Goal: Task Accomplishment & Management: Complete application form

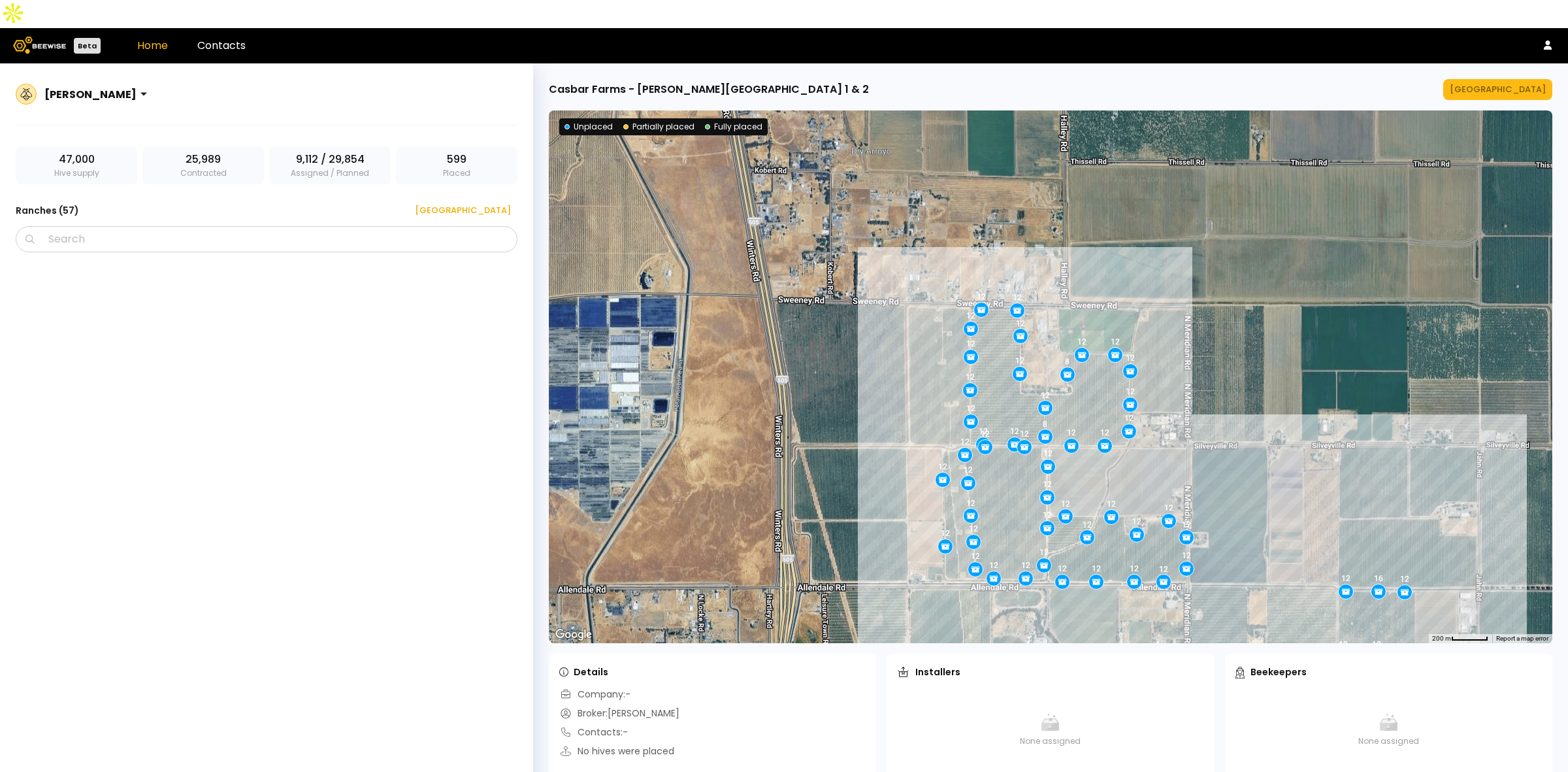
scroll to position [967, 0]
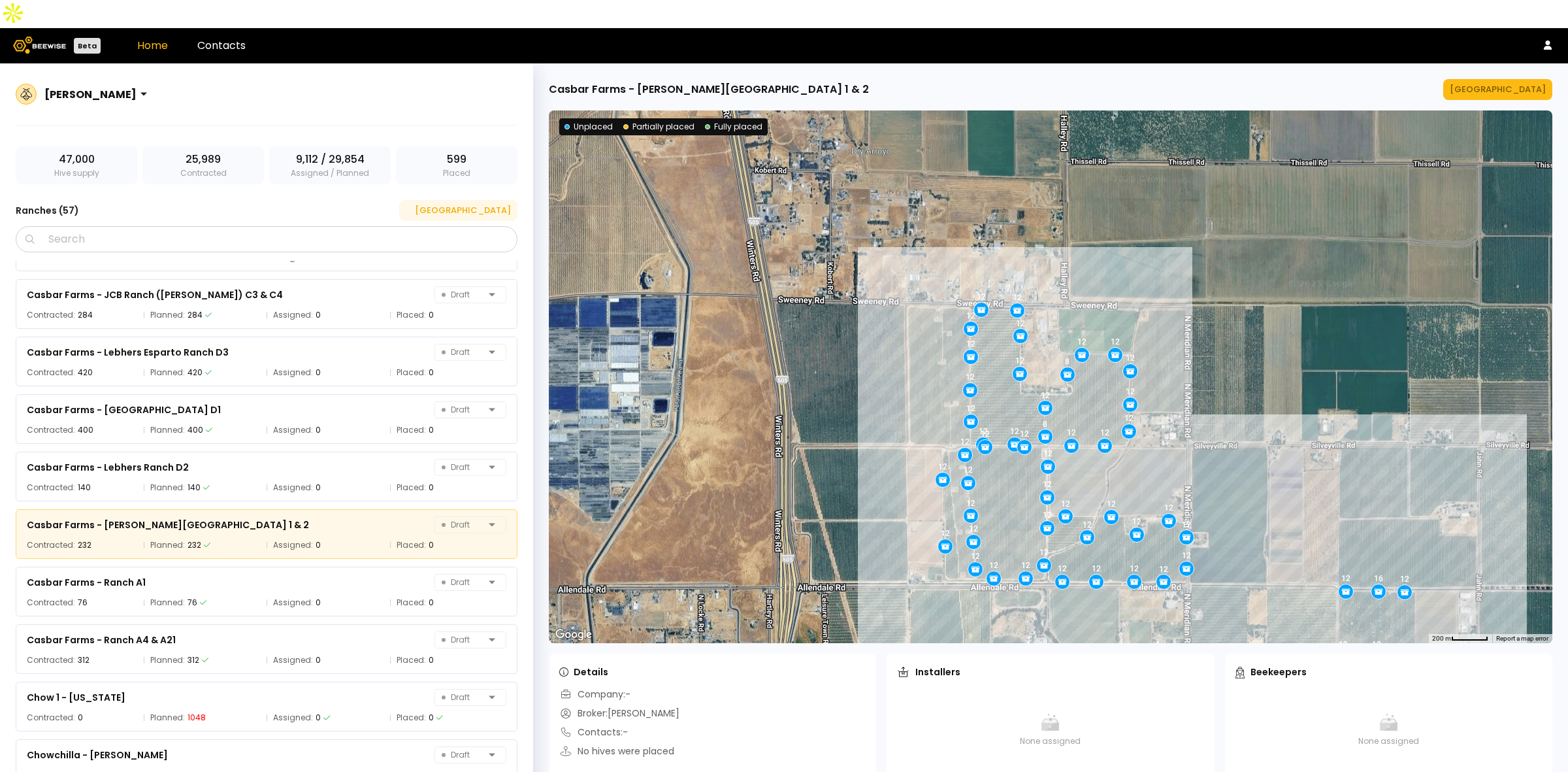
click at [487, 204] on div "[GEOGRAPHIC_DATA]" at bounding box center [458, 211] width 105 height 13
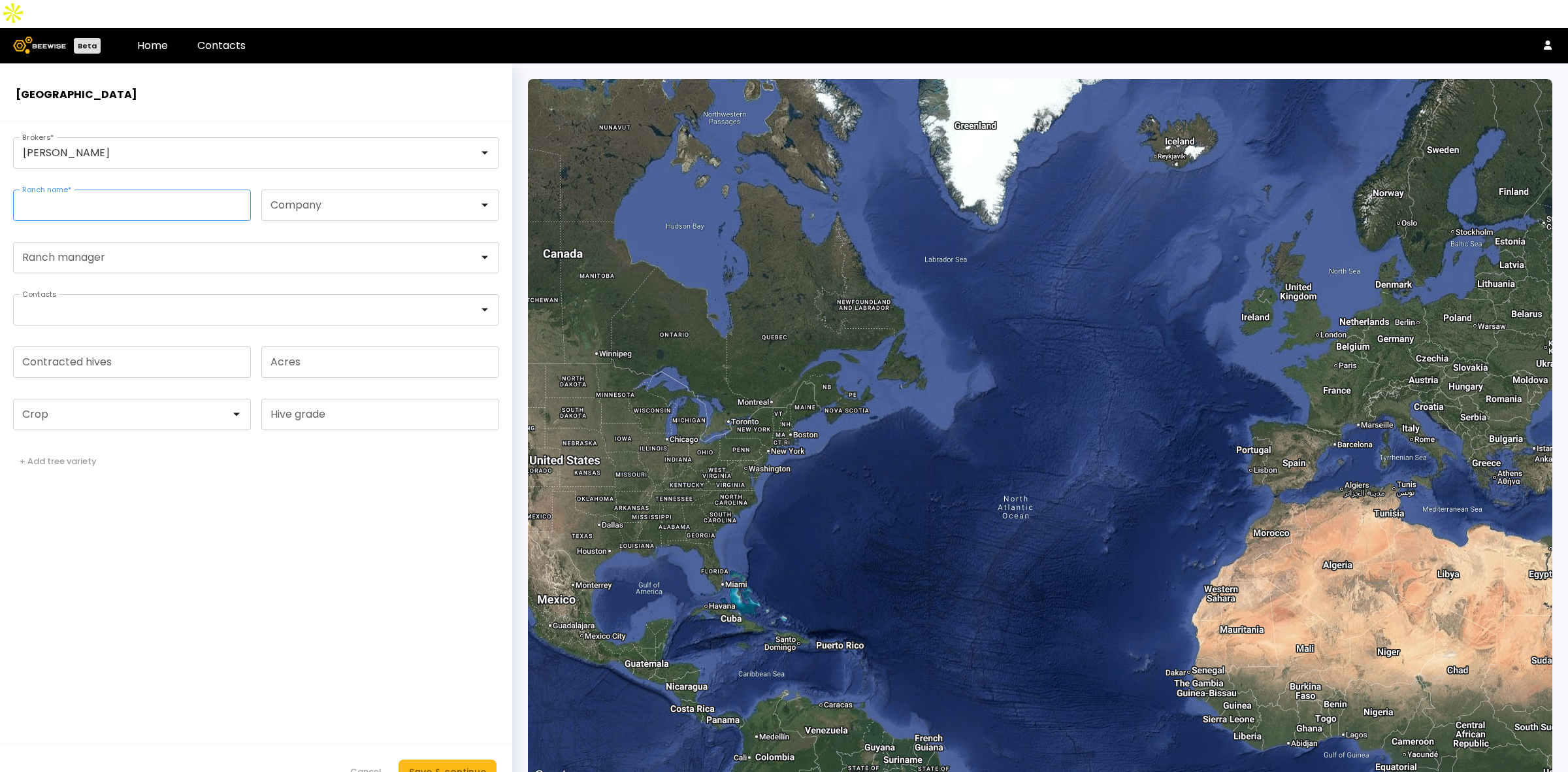
click at [128, 190] on input "Ranch name *" at bounding box center [132, 205] width 236 height 30
paste input "**********"
type input "**********"
drag, startPoint x: 86, startPoint y: 383, endPoint x: 81, endPoint y: 400, distance: 17.7
click at [86, 408] on div at bounding box center [127, 414] width 208 height 12
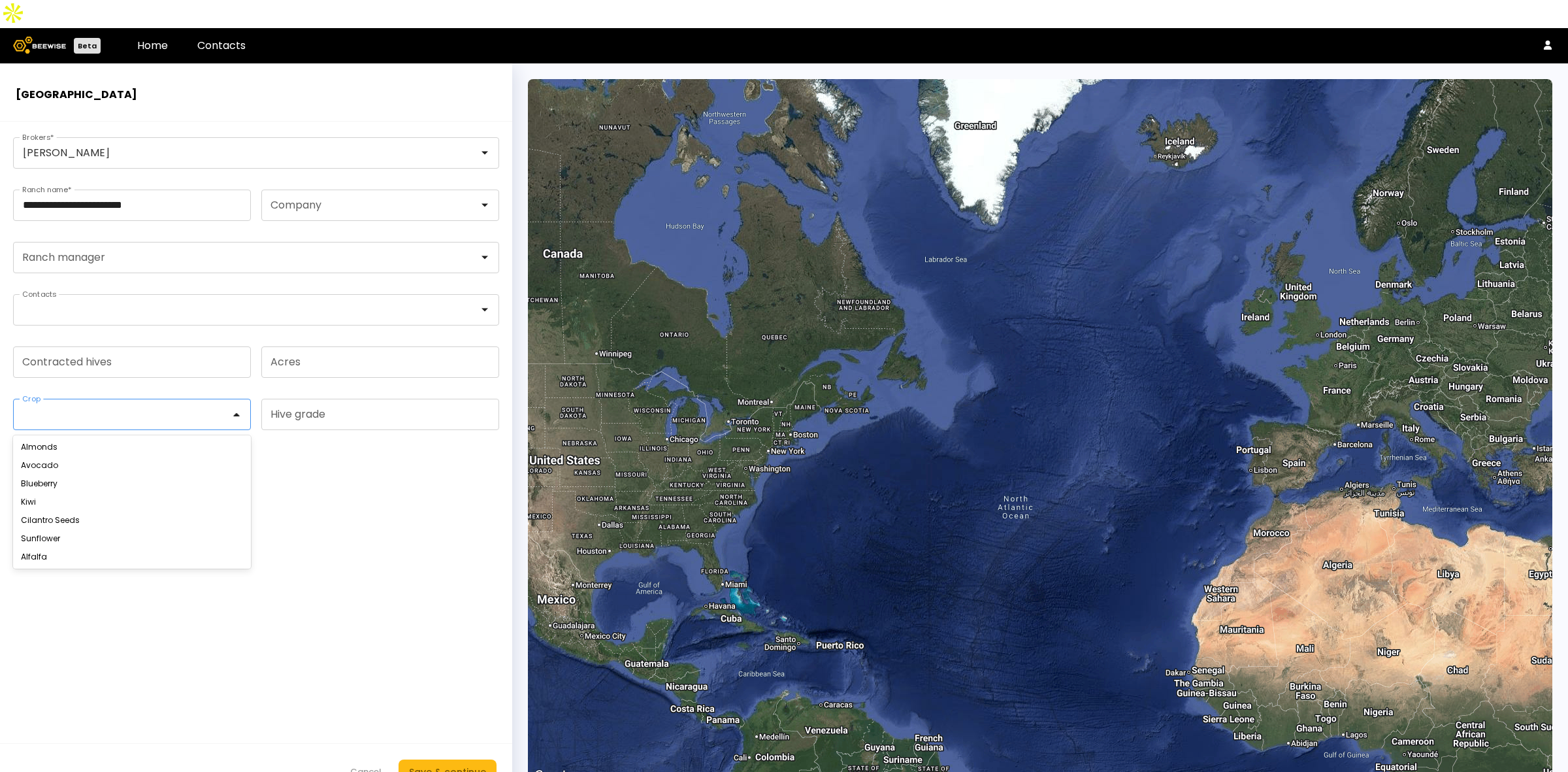
drag, startPoint x: 76, startPoint y: 420, endPoint x: 79, endPoint y: 411, distance: 9.5
click at [76, 443] on div "Almonds" at bounding box center [132, 446] width 222 height 8
click at [100, 347] on input "Contracted hives" at bounding box center [132, 361] width 236 height 30
type input "**"
click at [294, 652] on form "**********" at bounding box center [256, 460] width 512 height 679
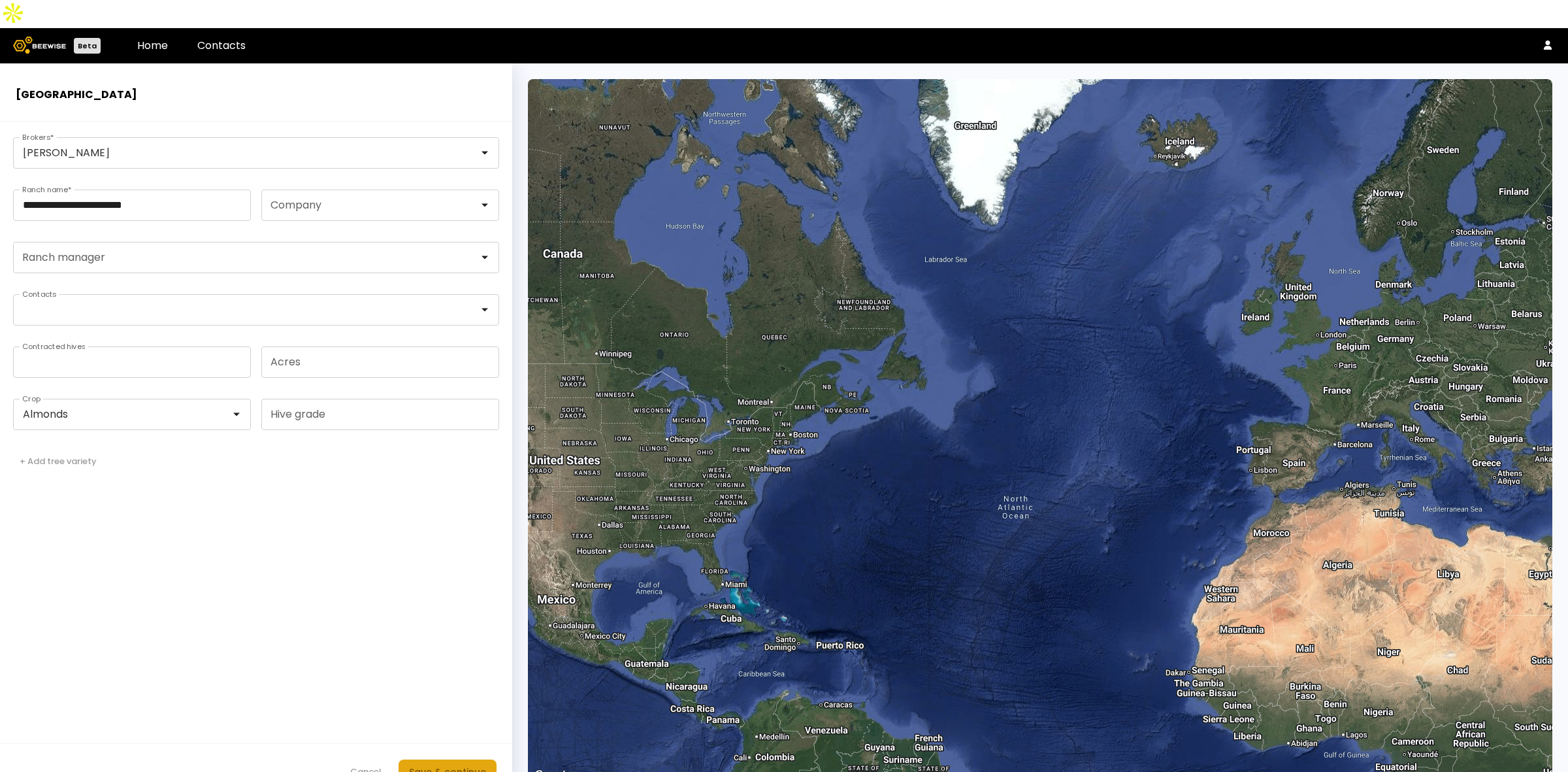
click at [475, 765] on div "Save & continue" at bounding box center [448, 772] width 77 height 14
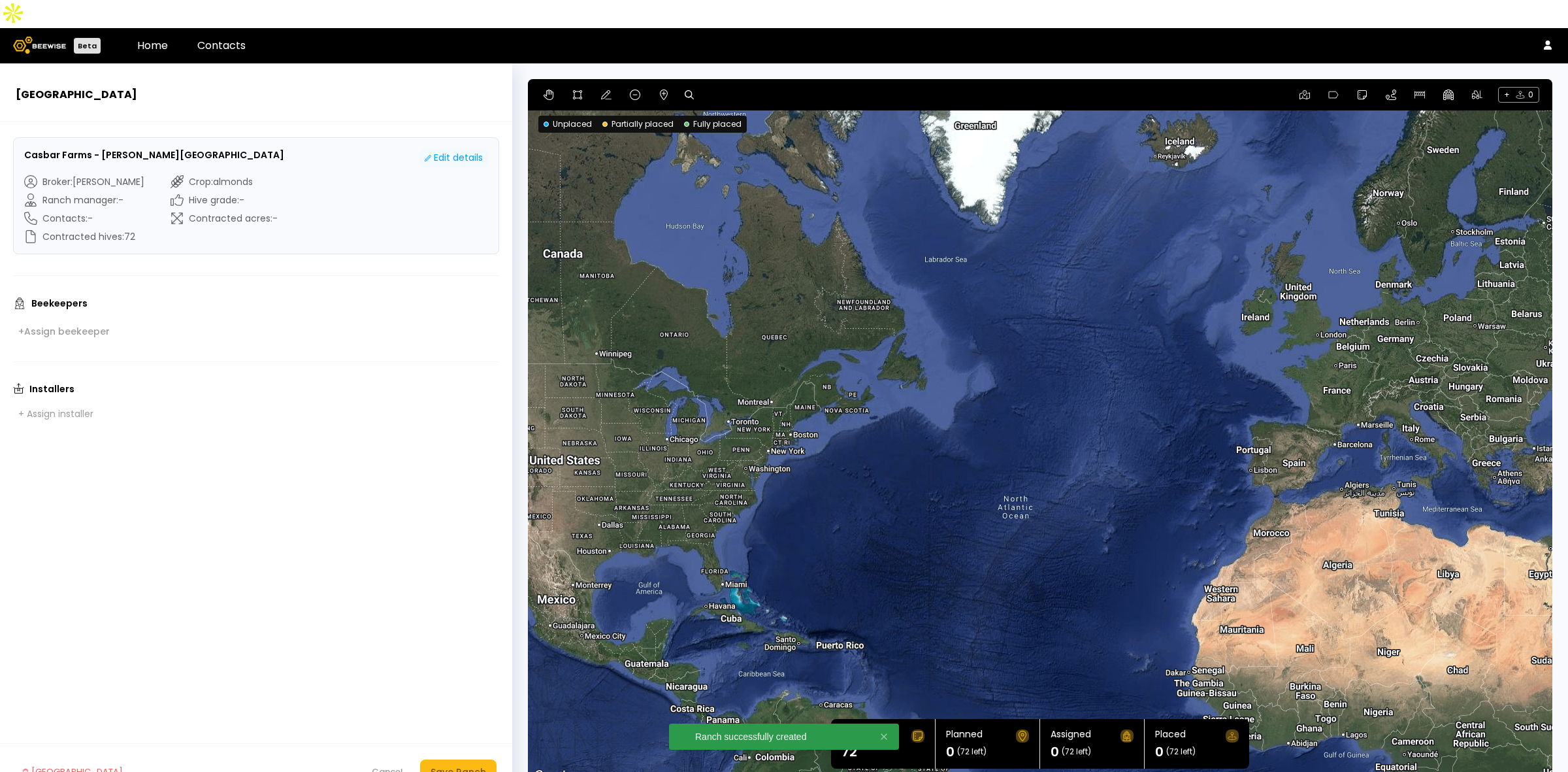
click at [448, 151] on div "Edit details" at bounding box center [453, 158] width 58 height 14
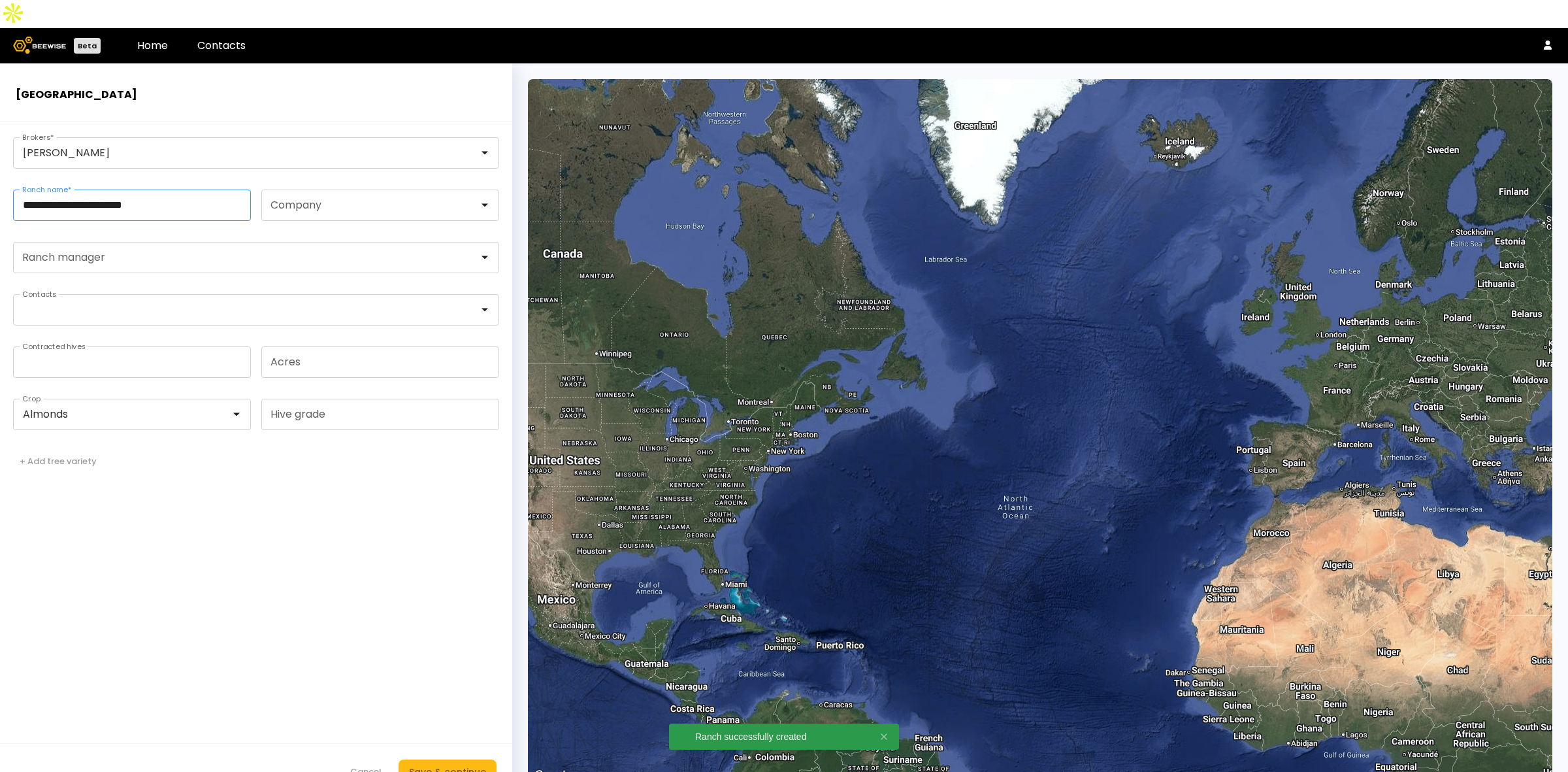
click at [231, 190] on input "**********" at bounding box center [132, 205] width 236 height 30
type input "**********"
click at [451, 765] on div "Save & continue" at bounding box center [448, 772] width 77 height 14
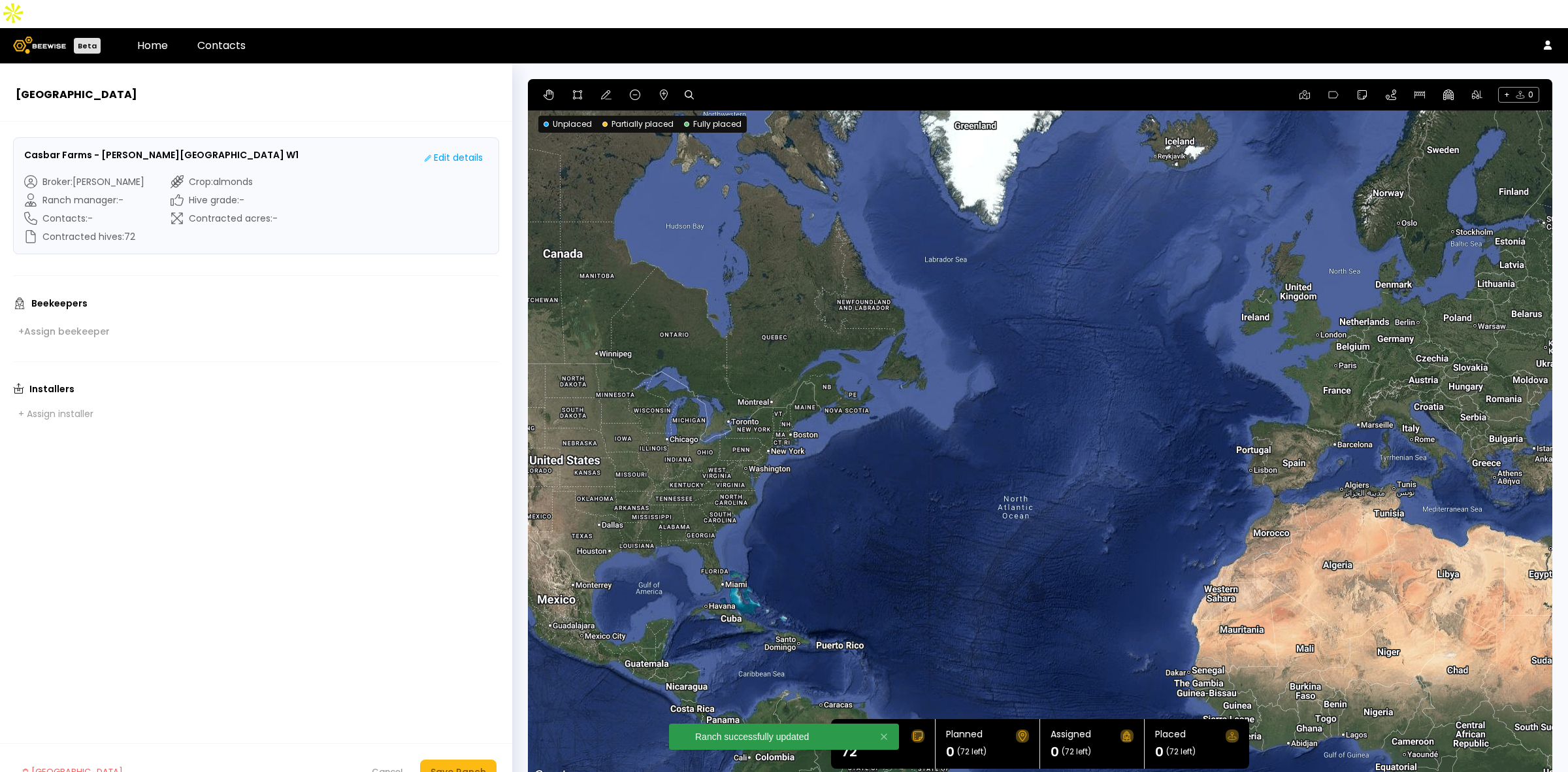
click at [689, 91] on icon at bounding box center [689, 95] width 9 height 9
click at [727, 87] on input at bounding box center [739, 95] width 81 height 16
paste input "**********"
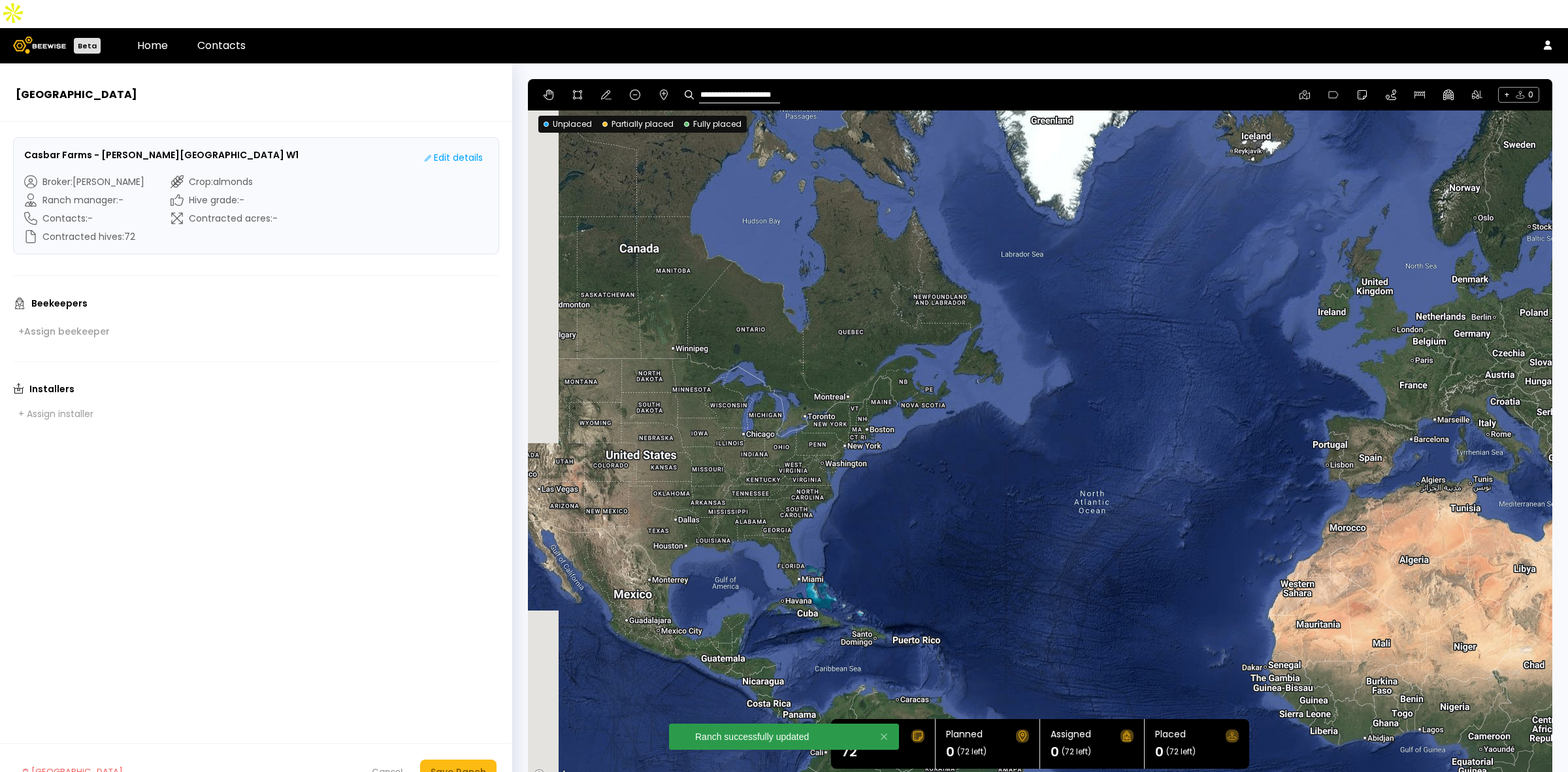
type input "**********"
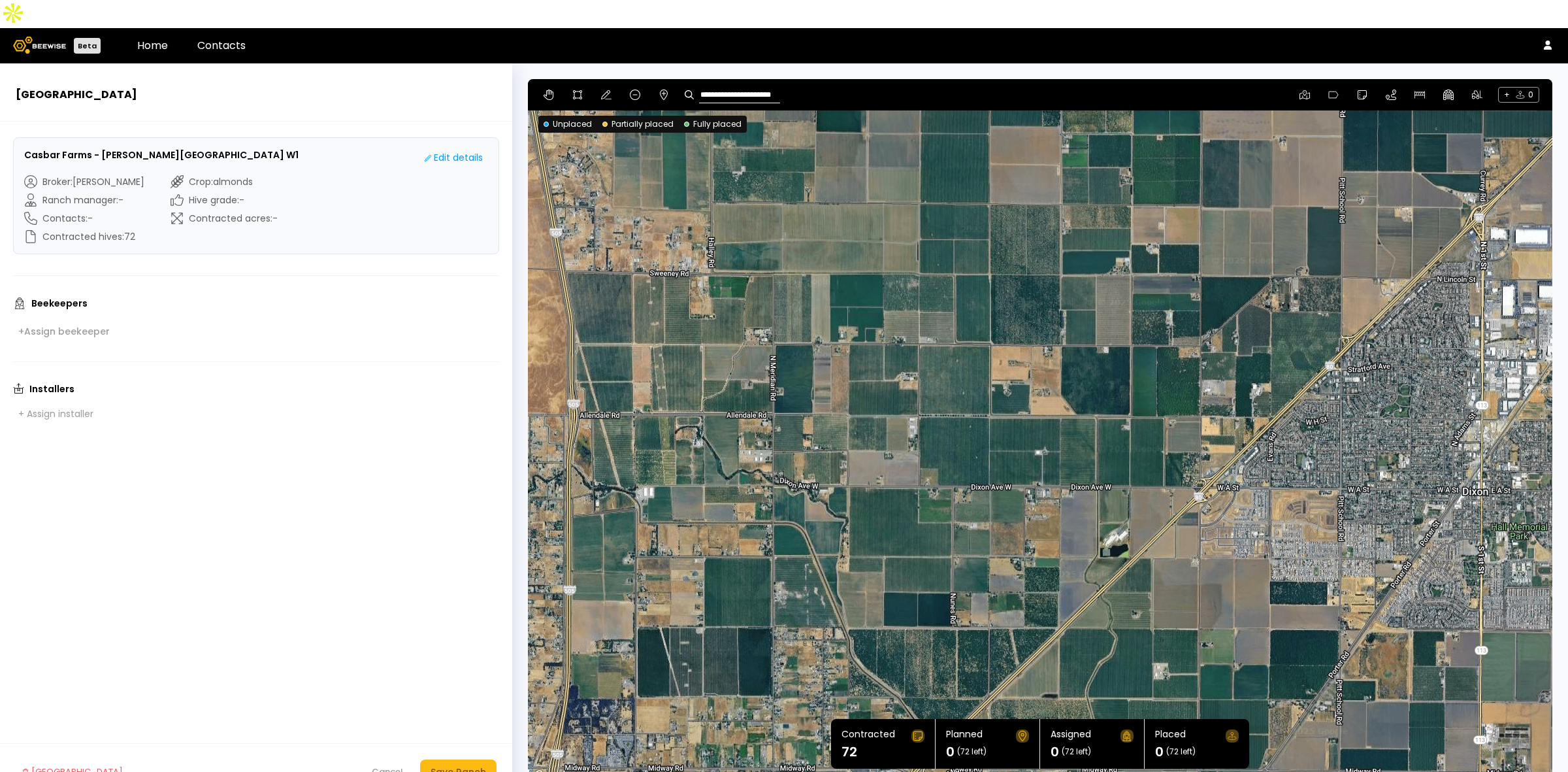
drag, startPoint x: 1076, startPoint y: 547, endPoint x: 937, endPoint y: 455, distance: 166.7
click at [937, 455] on div at bounding box center [1040, 432] width 1024 height 705
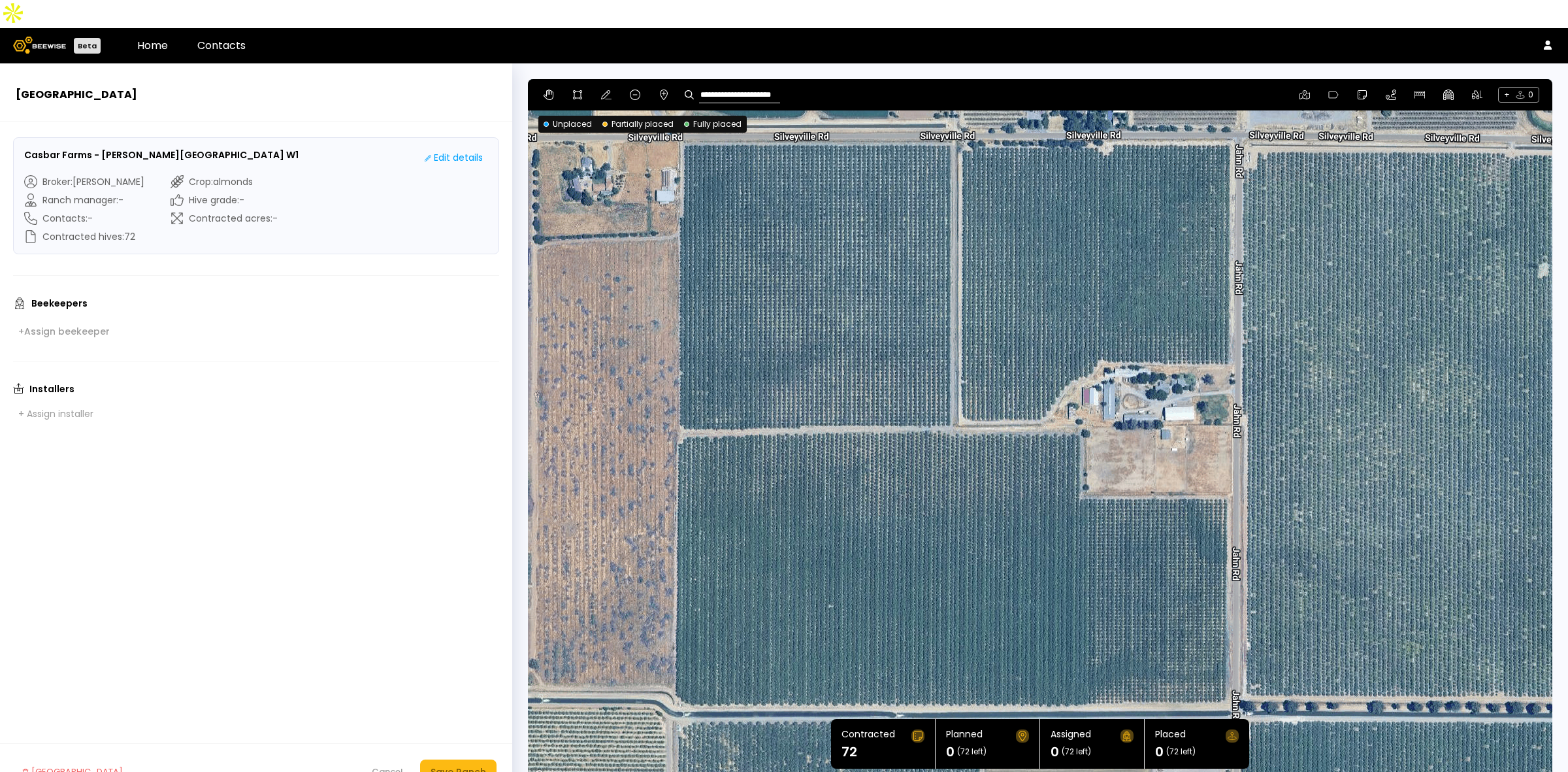
drag, startPoint x: 793, startPoint y: 347, endPoint x: 1059, endPoint y: 481, distance: 297.8
click at [1059, 481] on div at bounding box center [1040, 432] width 1024 height 705
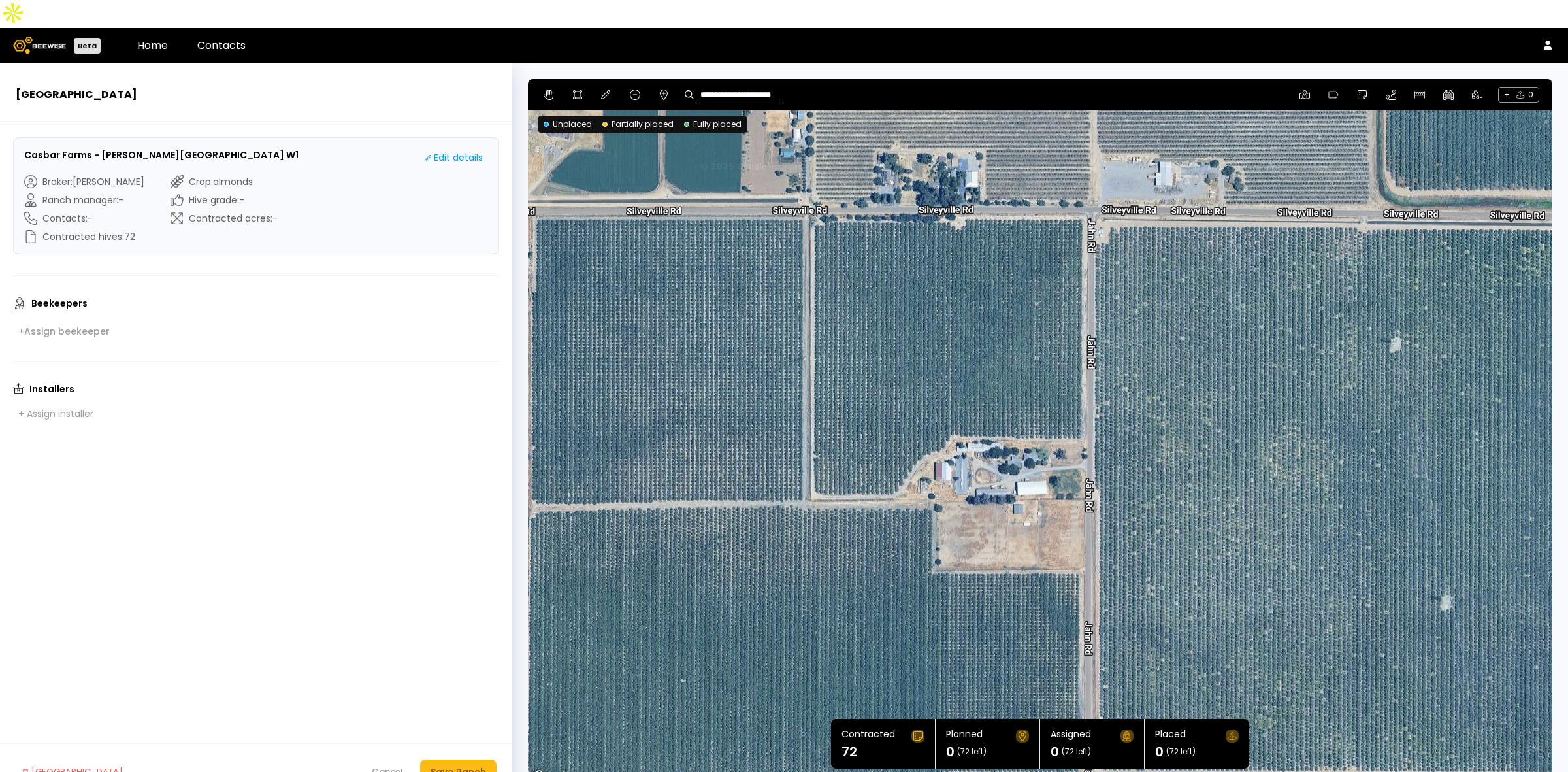
drag, startPoint x: 1333, startPoint y: 293, endPoint x: 1184, endPoint y: 367, distance: 166.4
click at [1184, 367] on div at bounding box center [1040, 432] width 1024 height 705
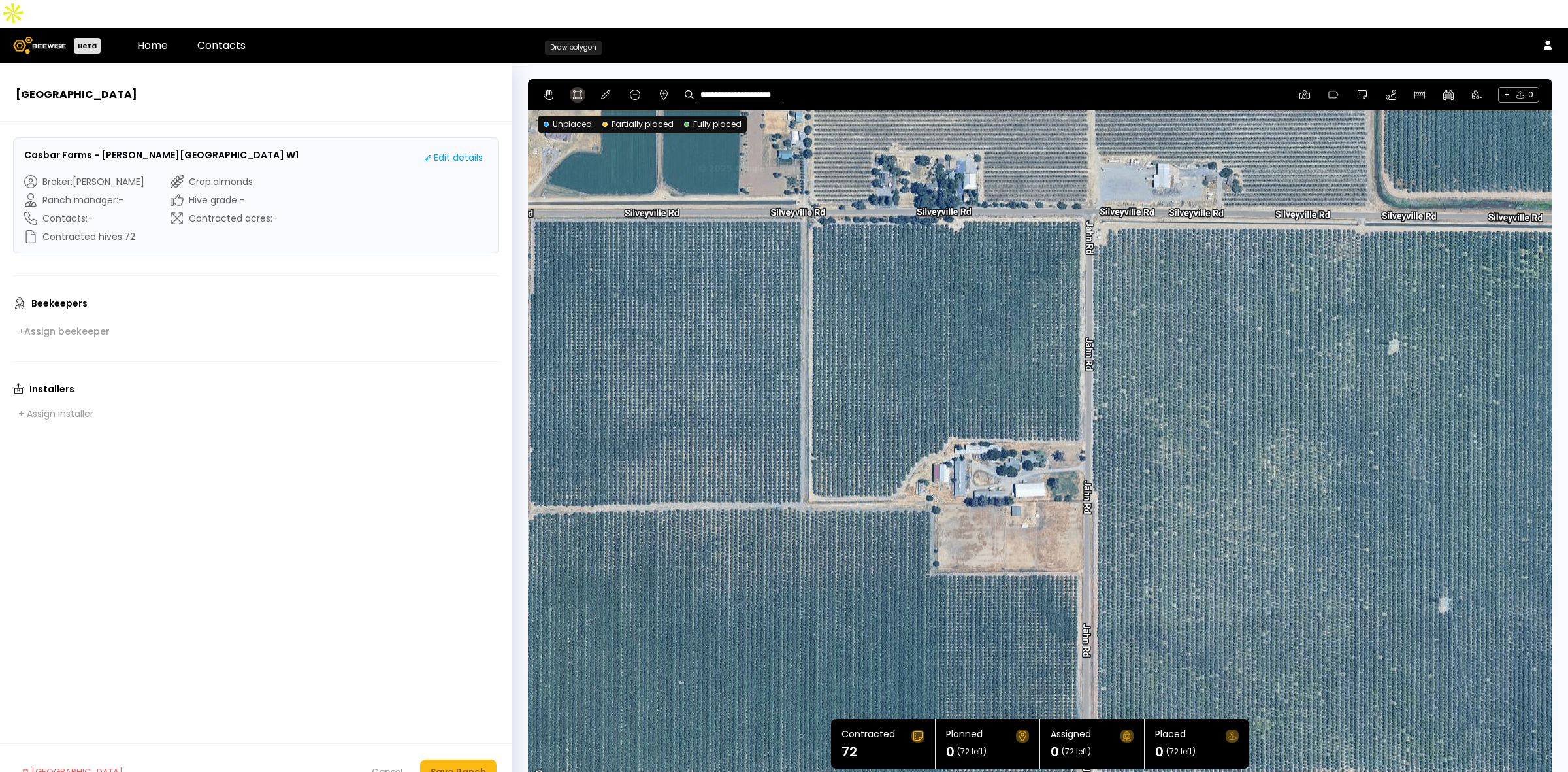
click at [577, 90] on icon at bounding box center [577, 95] width 11 height 11
click at [808, 195] on div at bounding box center [1040, 432] width 1023 height 705
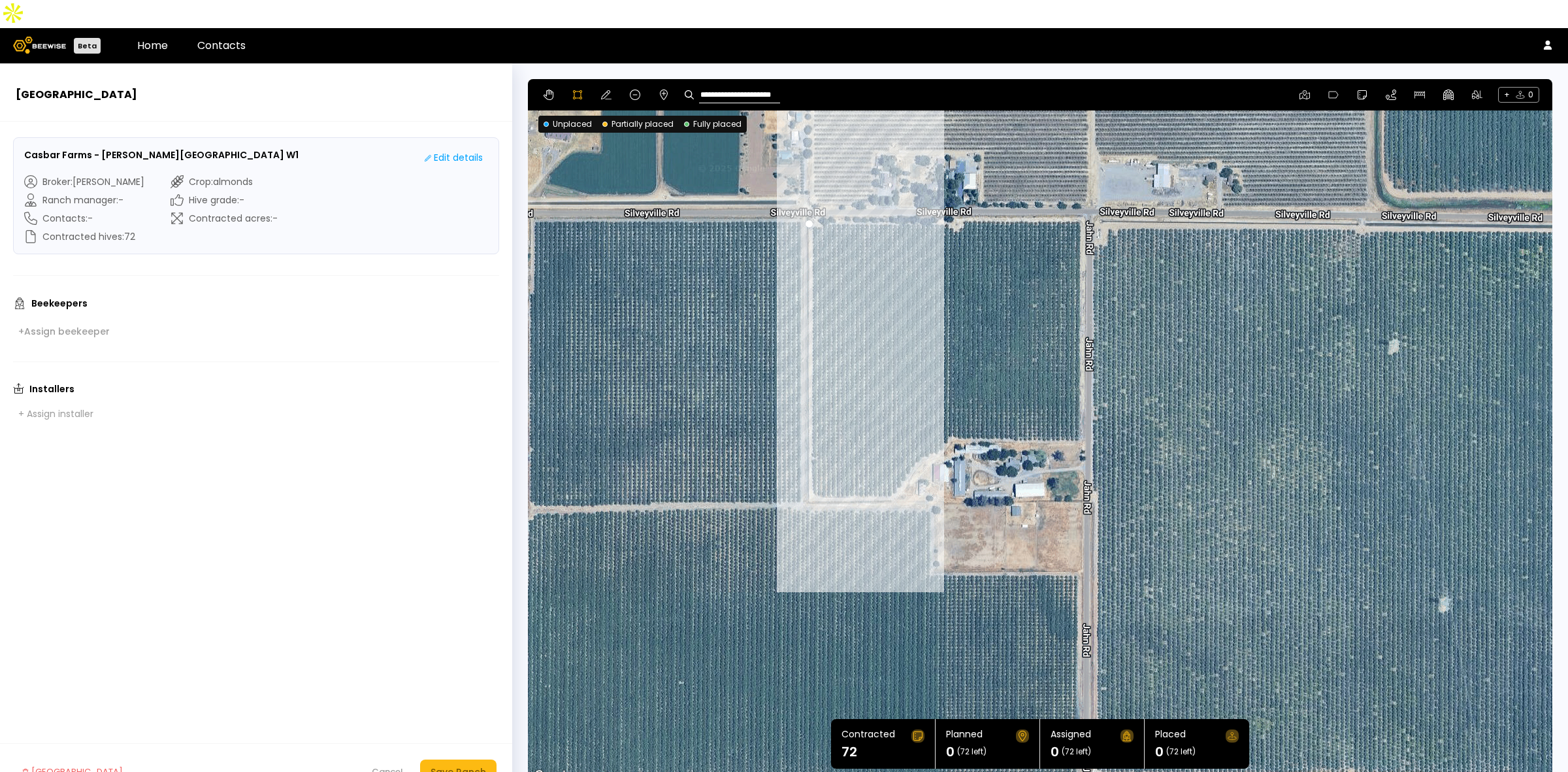
click at [807, 470] on div at bounding box center [1040, 432] width 1023 height 705
click at [892, 470] on div at bounding box center [1040, 432] width 1023 height 705
click at [903, 454] on div at bounding box center [1040, 432] width 1023 height 705
click at [917, 435] on div at bounding box center [1040, 432] width 1023 height 705
click at [925, 428] on div at bounding box center [1040, 432] width 1023 height 705
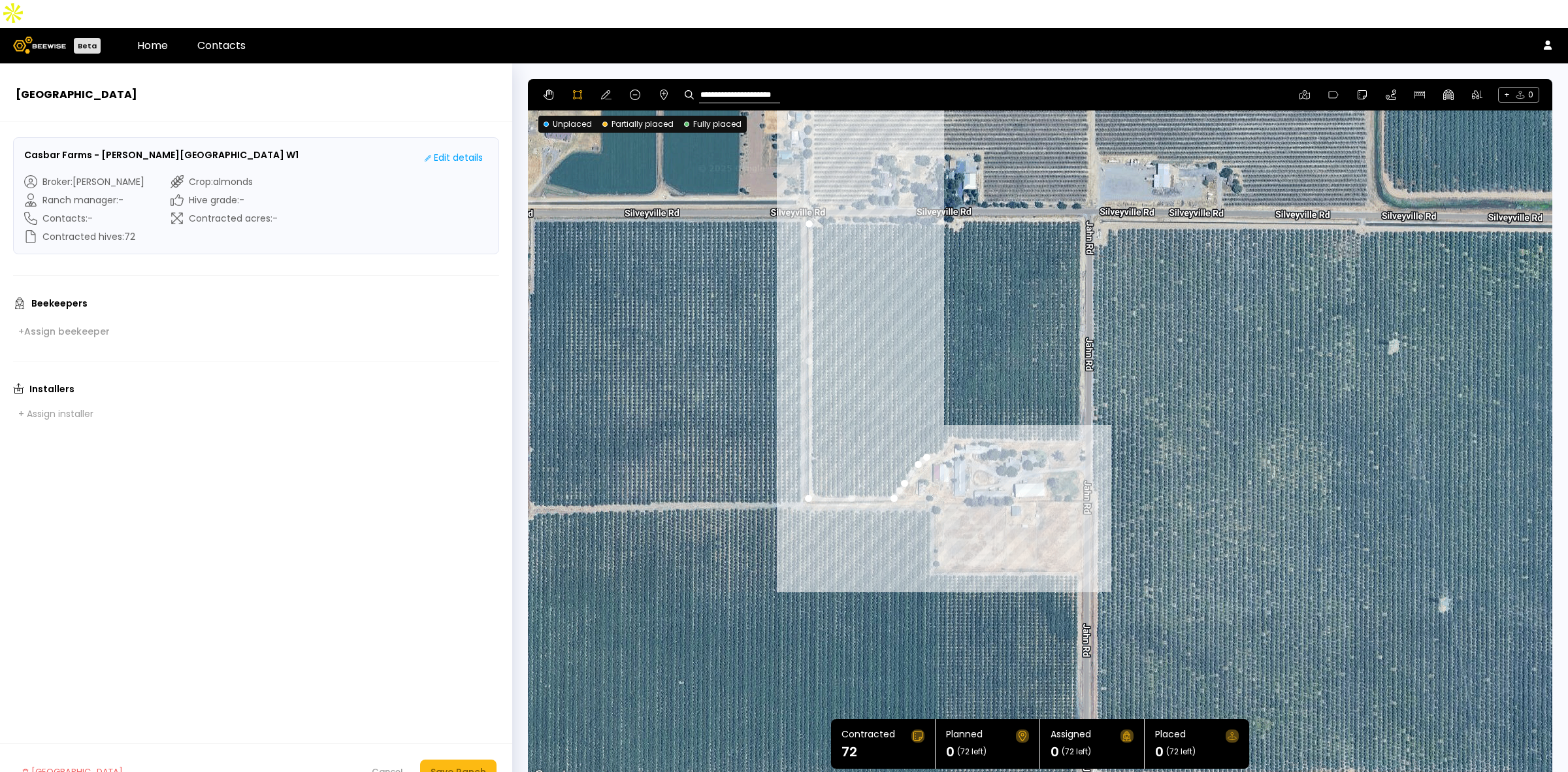
click at [939, 425] on div at bounding box center [1040, 432] width 1023 height 705
click at [951, 412] on div at bounding box center [1040, 432] width 1023 height 705
click at [968, 411] on div at bounding box center [1040, 432] width 1023 height 705
click at [990, 412] on div at bounding box center [1040, 432] width 1023 height 705
drag, startPoint x: 1013, startPoint y: 413, endPoint x: 1023, endPoint y: 415, distance: 10.2
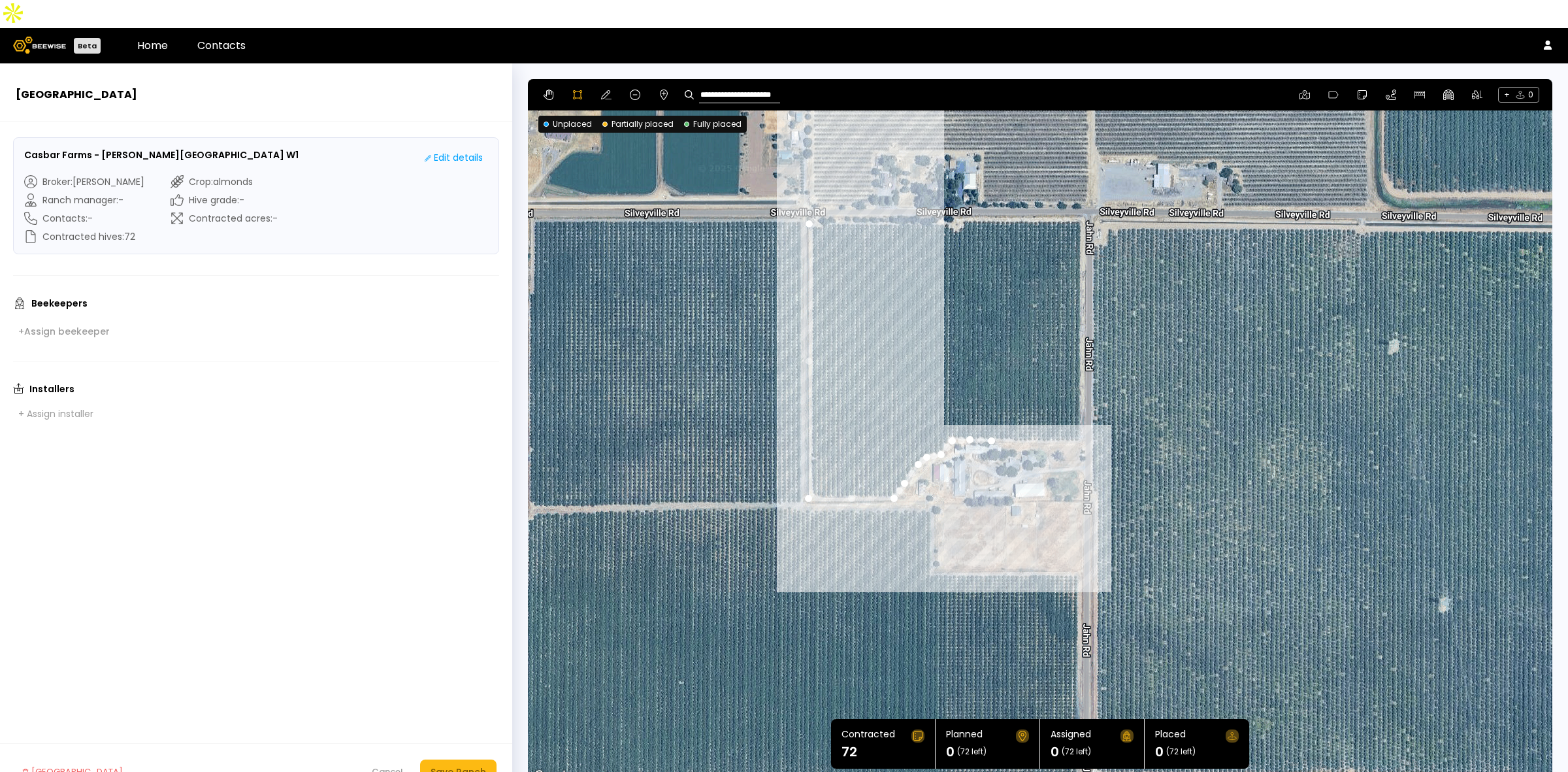
click at [1014, 413] on div at bounding box center [1040, 432] width 1023 height 705
click at [1046, 415] on div at bounding box center [1040, 432] width 1023 height 705
click at [1066, 415] on div at bounding box center [1040, 432] width 1023 height 705
click at [1083, 415] on div at bounding box center [1040, 432] width 1023 height 705
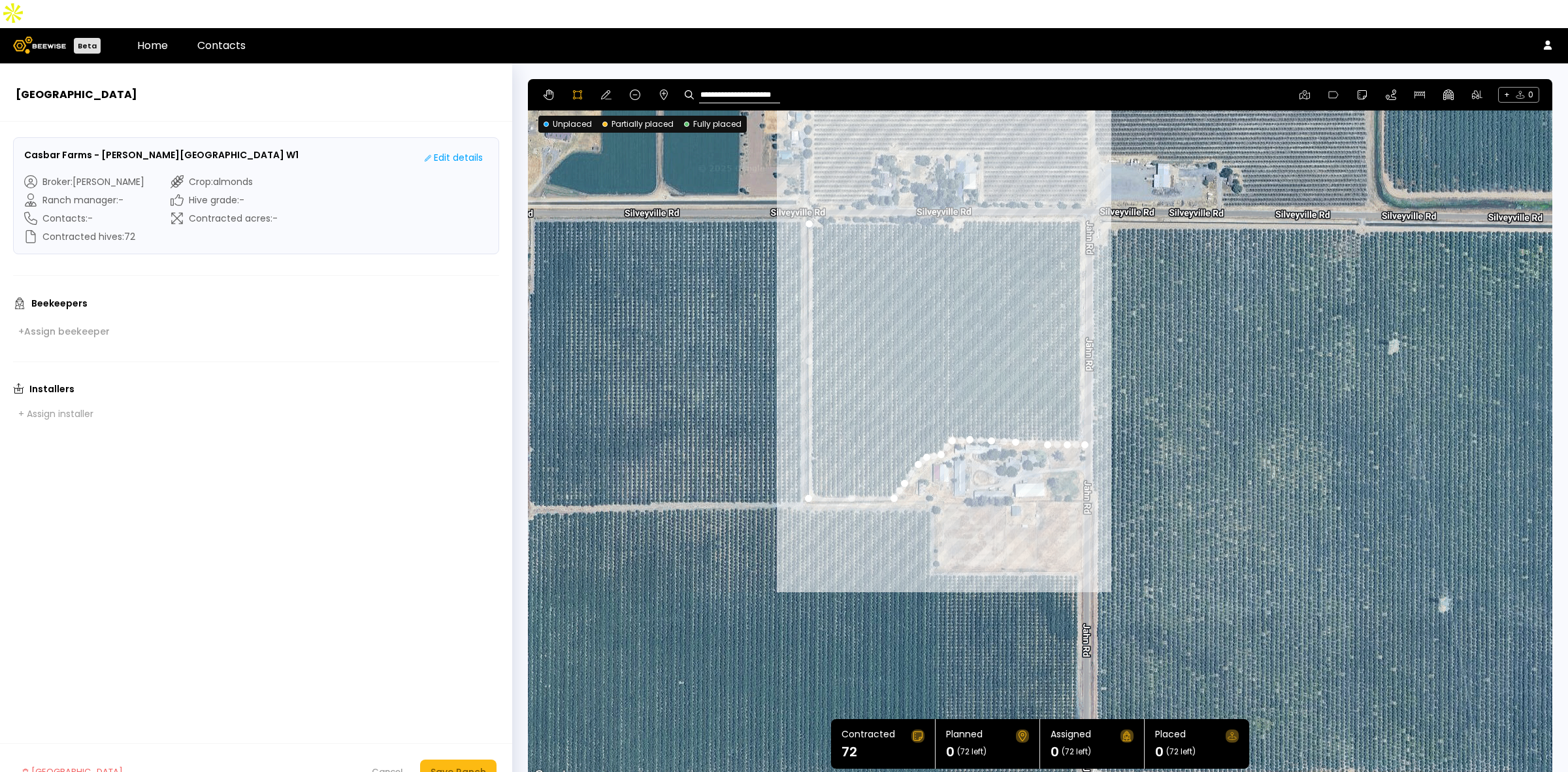
click at [1087, 185] on div at bounding box center [1040, 432] width 1023 height 705
click at [805, 194] on div at bounding box center [1040, 432] width 1023 height 705
click at [598, 87] on button at bounding box center [606, 95] width 15 height 15
drag, startPoint x: 808, startPoint y: 193, endPoint x: 808, endPoint y: 185, distance: 8.0
drag, startPoint x: 1087, startPoint y: 186, endPoint x: 1088, endPoint y: 193, distance: 7.1
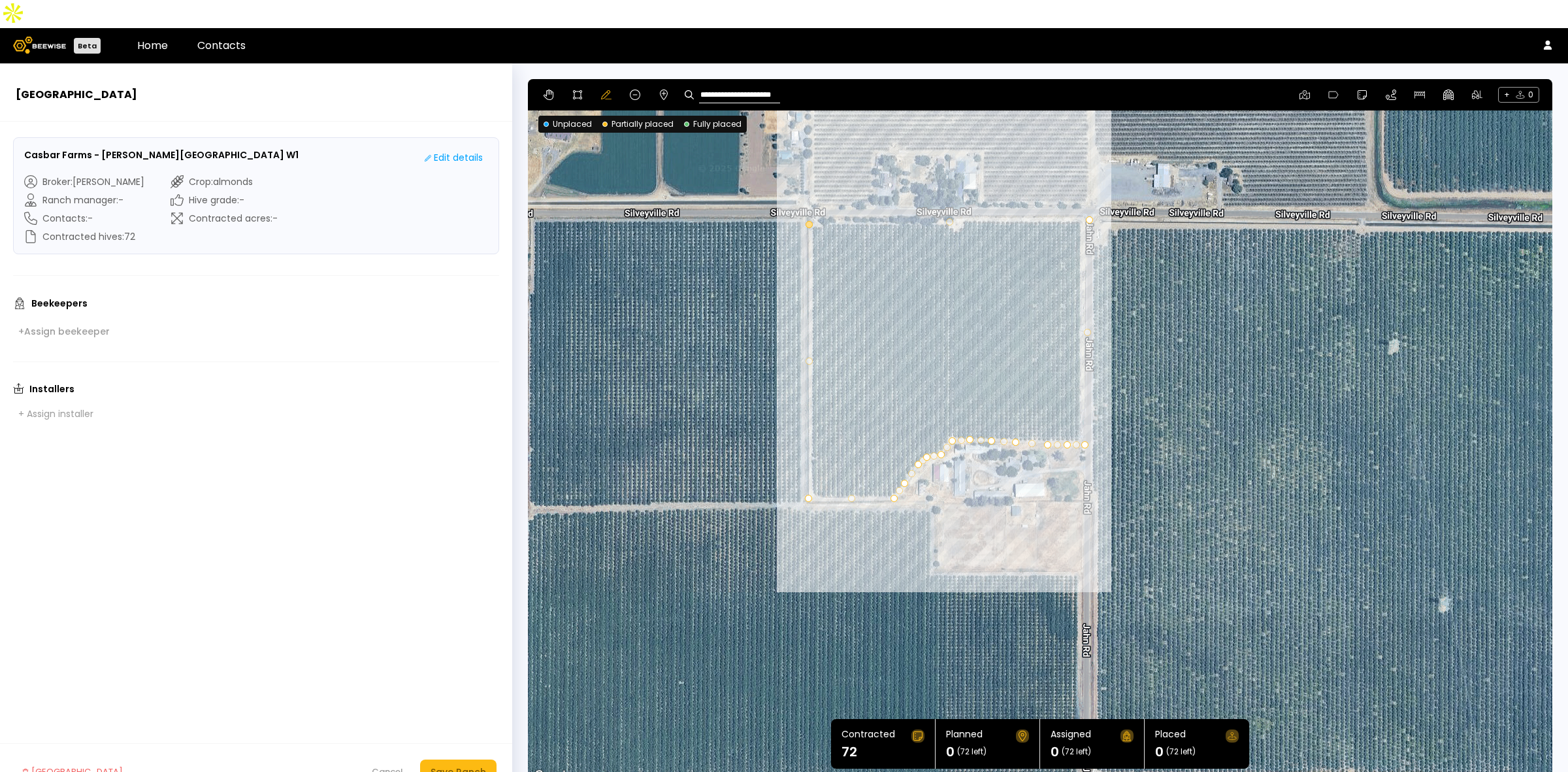
click at [805, 221] on div at bounding box center [809, 225] width 7 height 7
click at [441, 765] on div "Save Ranch" at bounding box center [458, 772] width 55 height 14
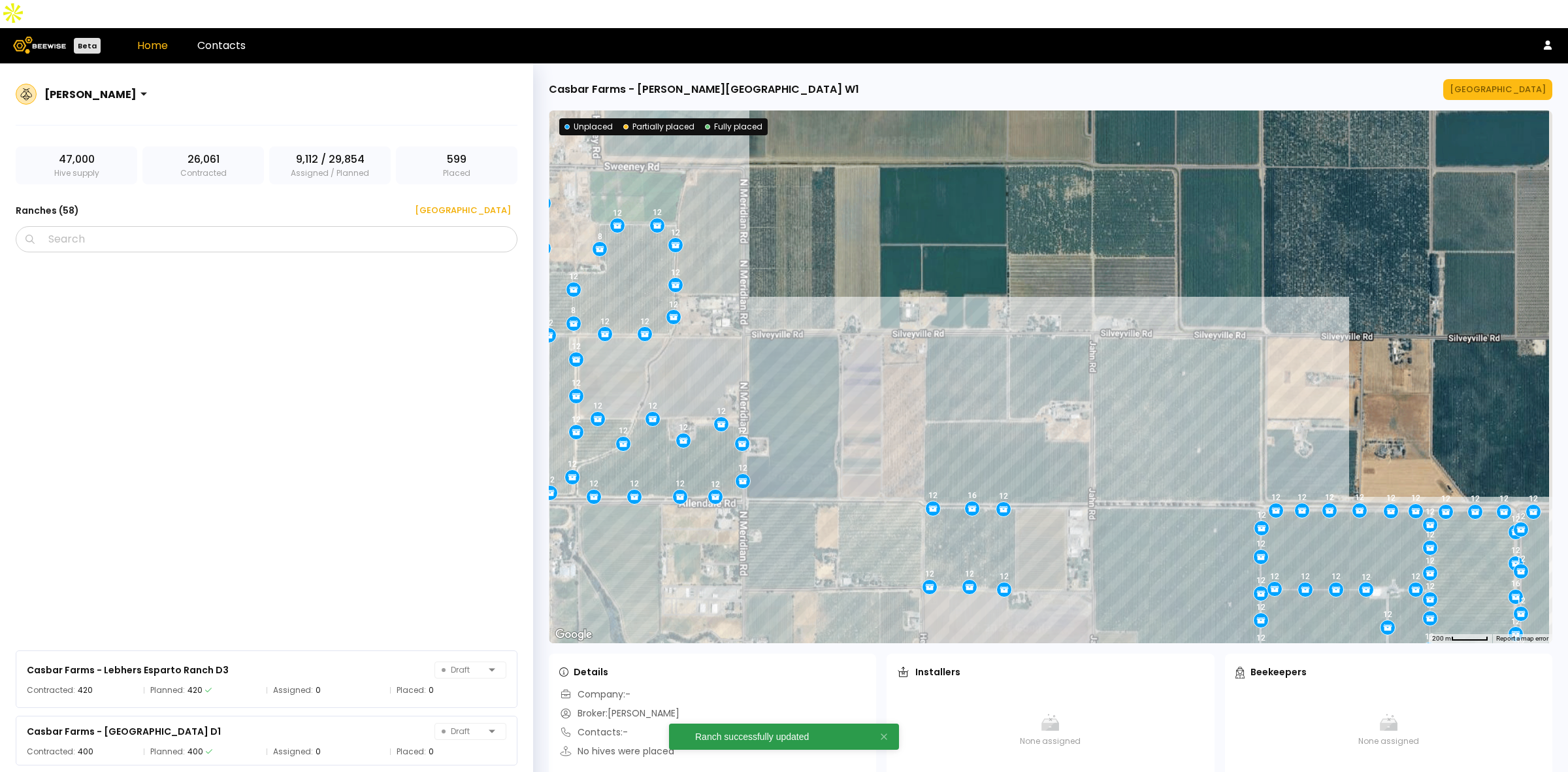
scroll to position [1140, 0]
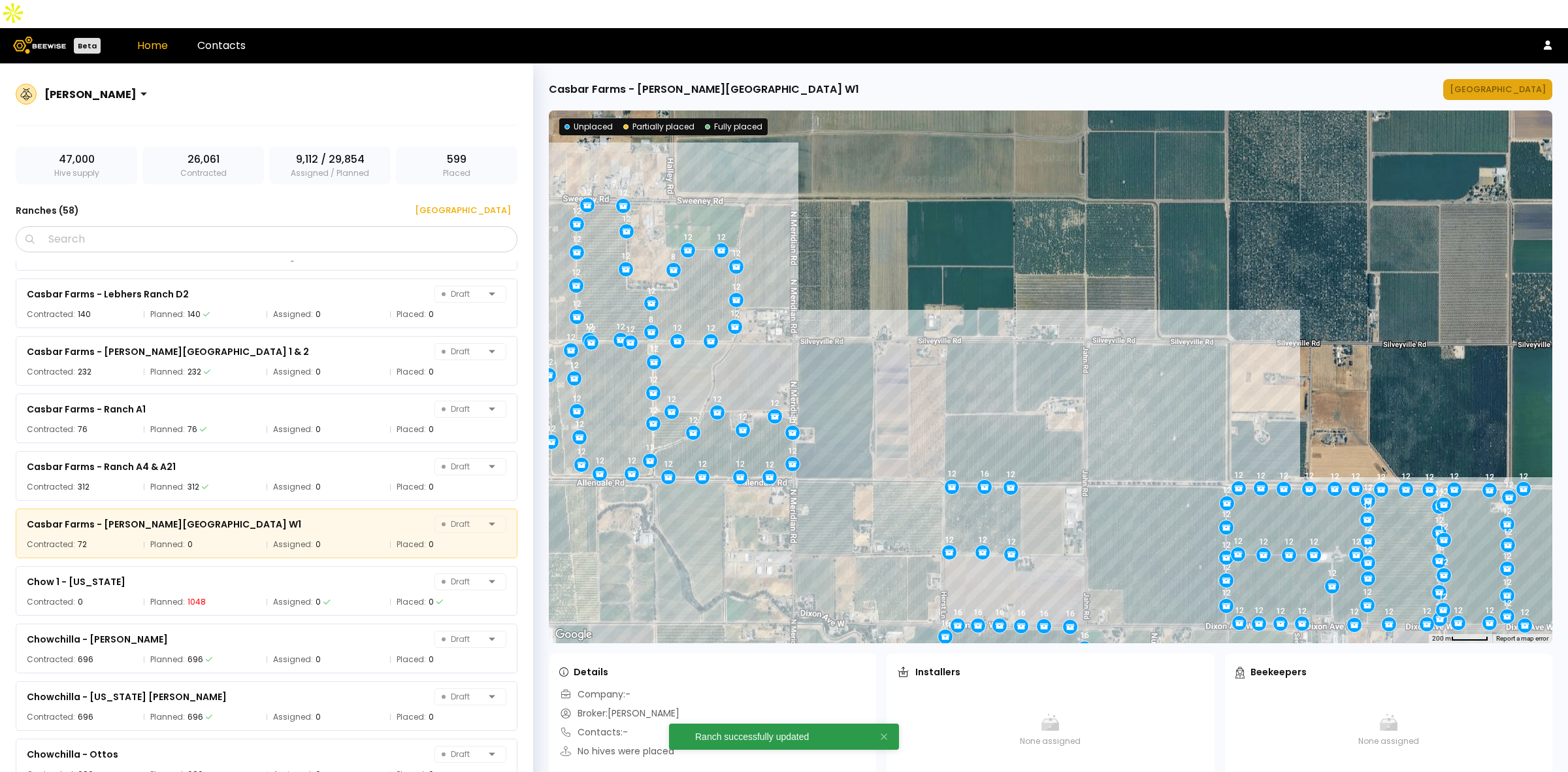
click at [1529, 83] on div "[GEOGRAPHIC_DATA]" at bounding box center [1497, 89] width 96 height 13
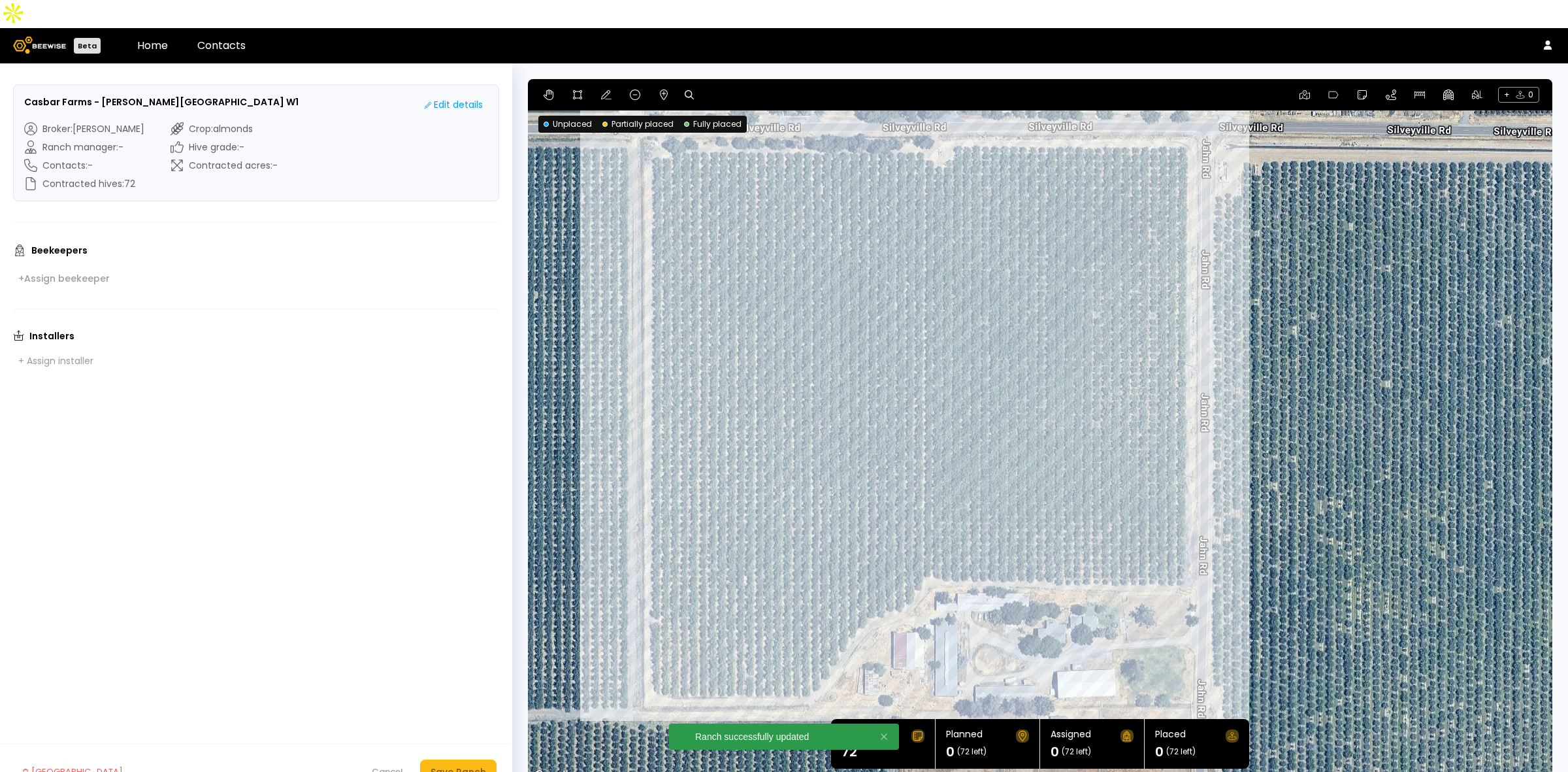
drag, startPoint x: 1139, startPoint y: 332, endPoint x: 1018, endPoint y: 321, distance: 121.5
click at [1018, 321] on div at bounding box center [1040, 432] width 1024 height 705
click at [662, 90] on icon at bounding box center [664, 95] width 11 height 11
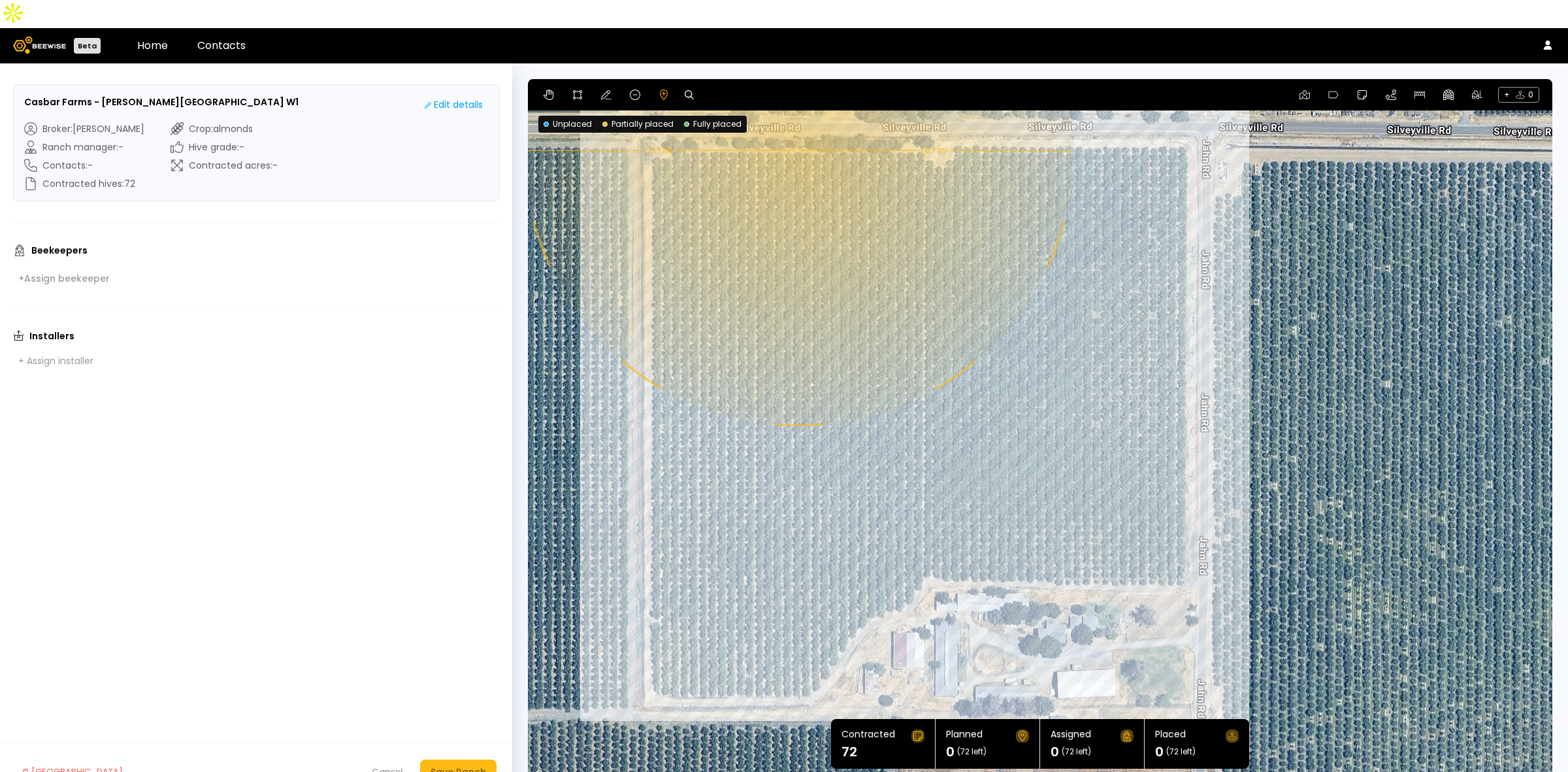
click at [797, 122] on div "0.1 mi 0.1 mi" at bounding box center [1040, 432] width 1024 height 705
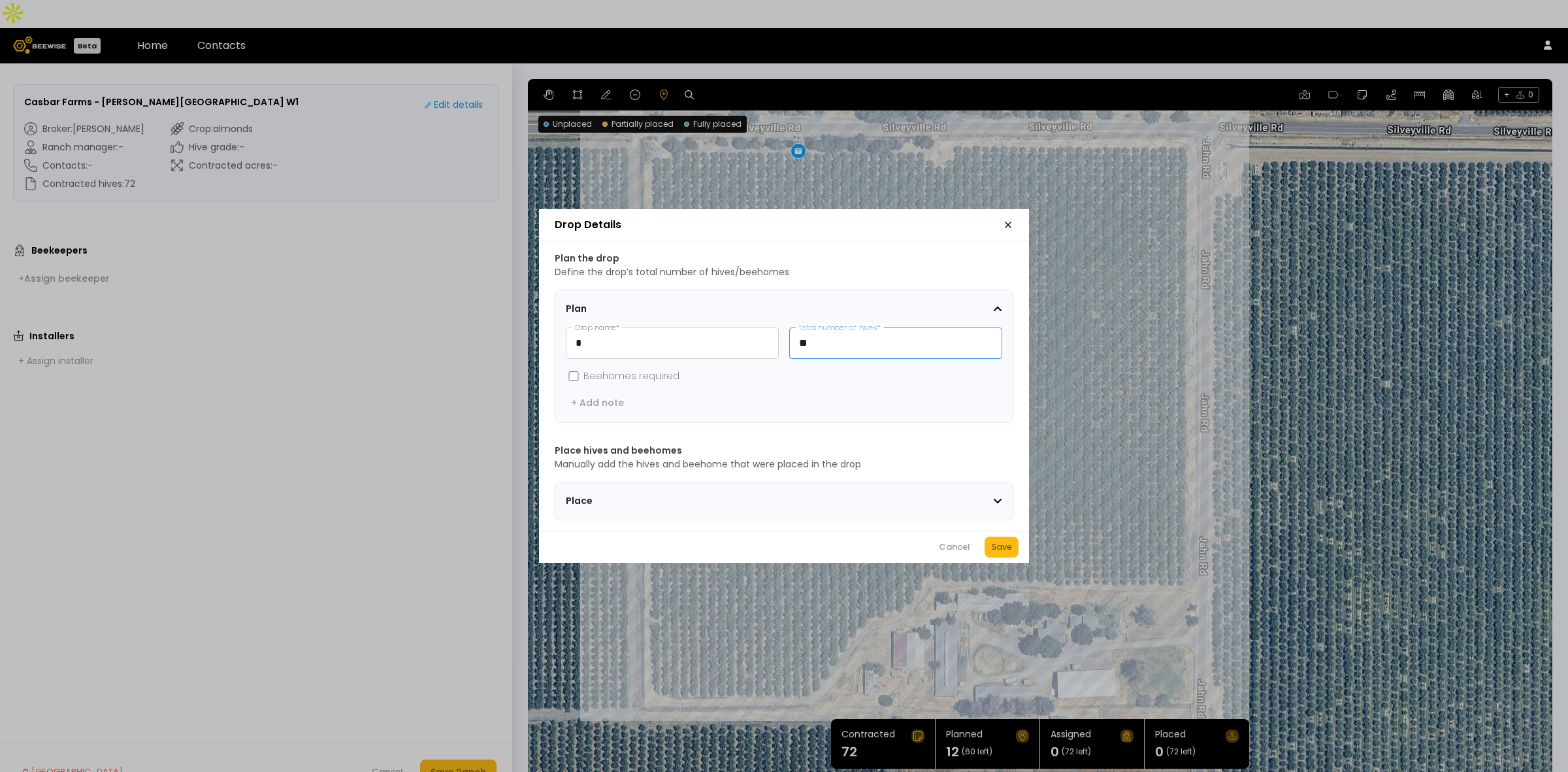
drag, startPoint x: 840, startPoint y: 338, endPoint x: 792, endPoint y: 338, distance: 48.0
click at [792, 338] on input "**" at bounding box center [896, 342] width 212 height 30
type input "*"
click at [998, 551] on div "Save" at bounding box center [1002, 547] width 21 height 13
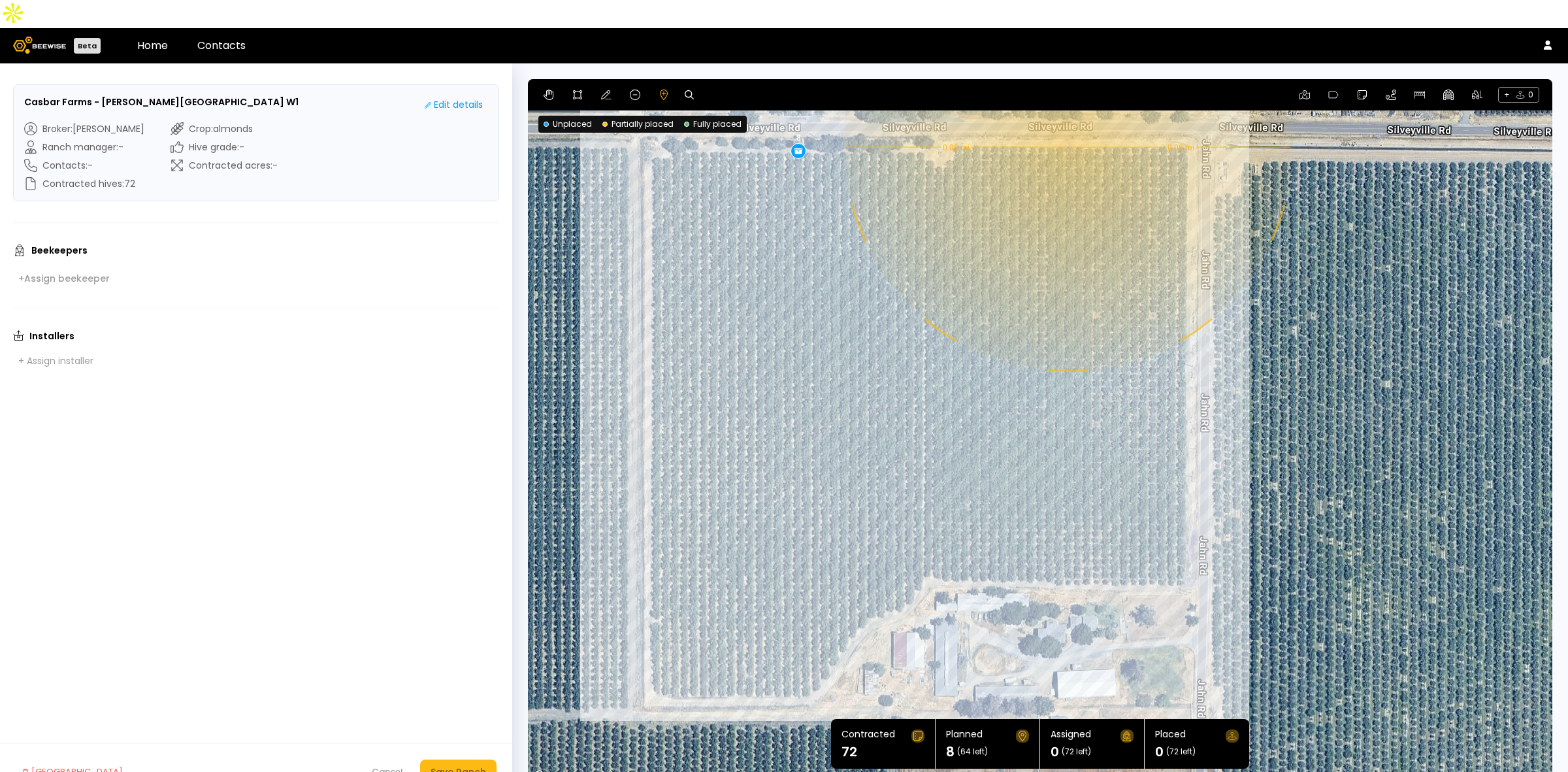
click at [1067, 119] on div "0.08 mi 0.08 mi 8" at bounding box center [1040, 432] width 1024 height 705
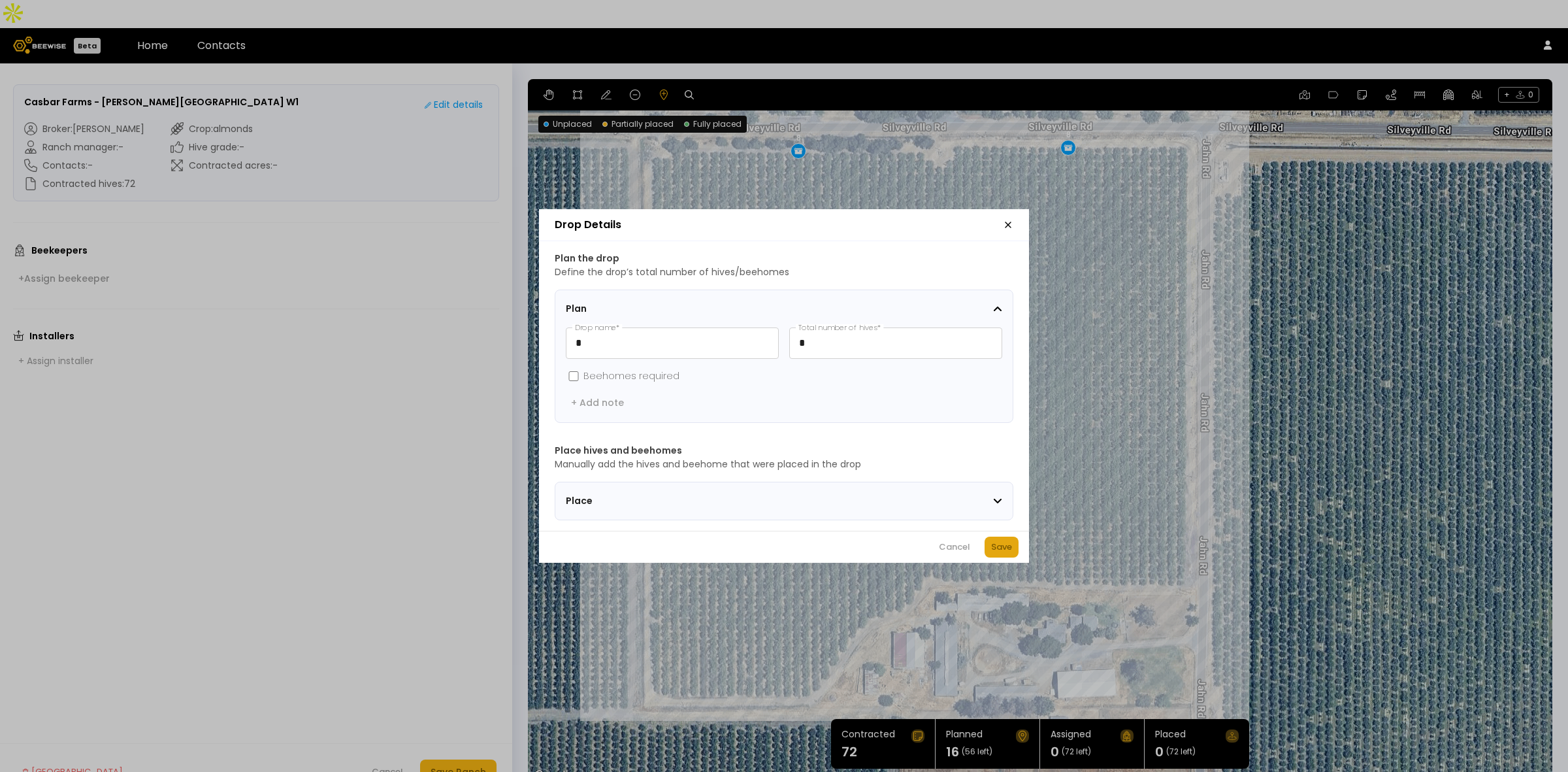
click at [1002, 553] on div "Save" at bounding box center [1002, 547] width 21 height 13
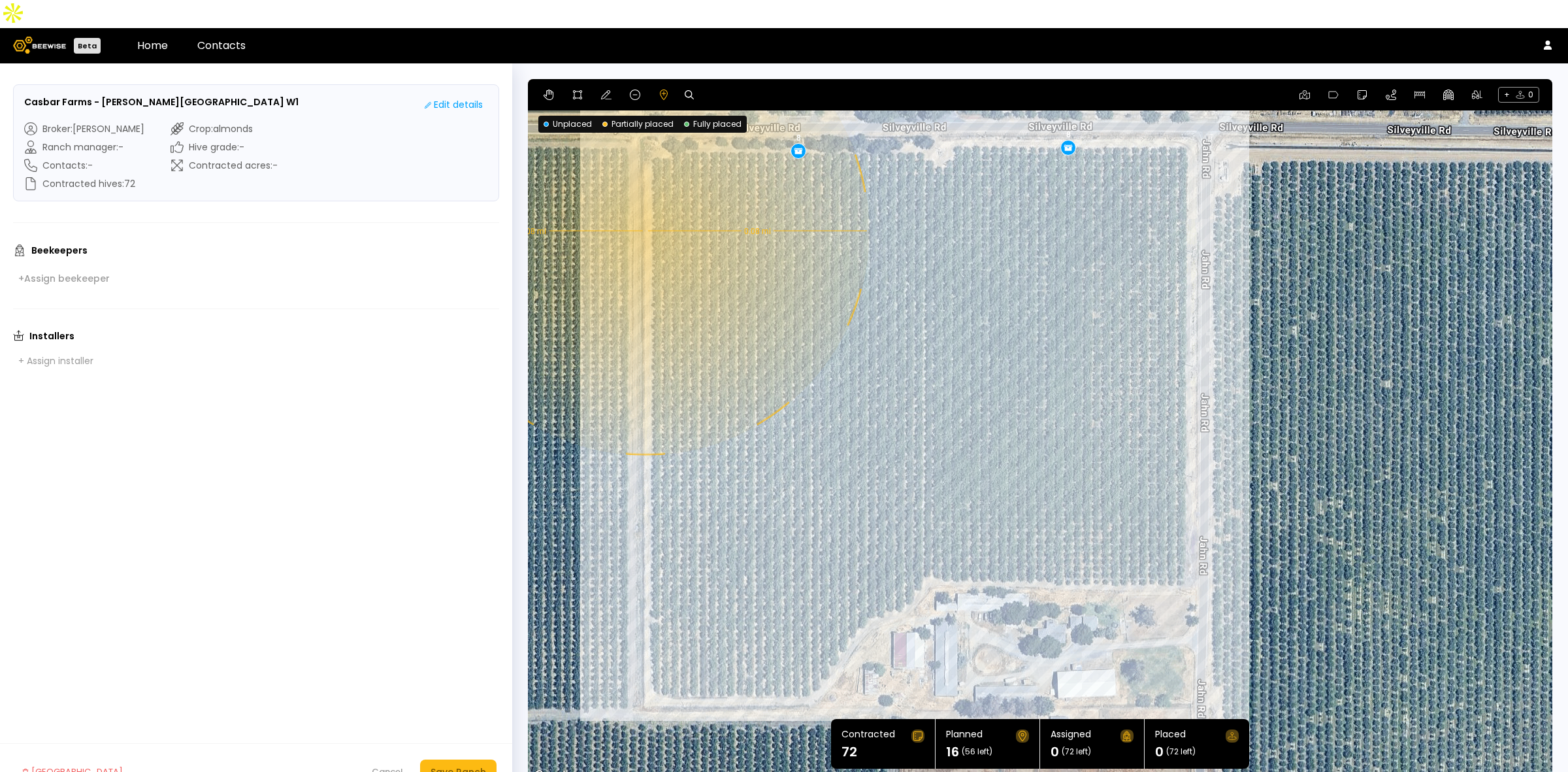
click at [643, 203] on div "0.08 mi 0.08 mi 8 8" at bounding box center [1040, 432] width 1024 height 705
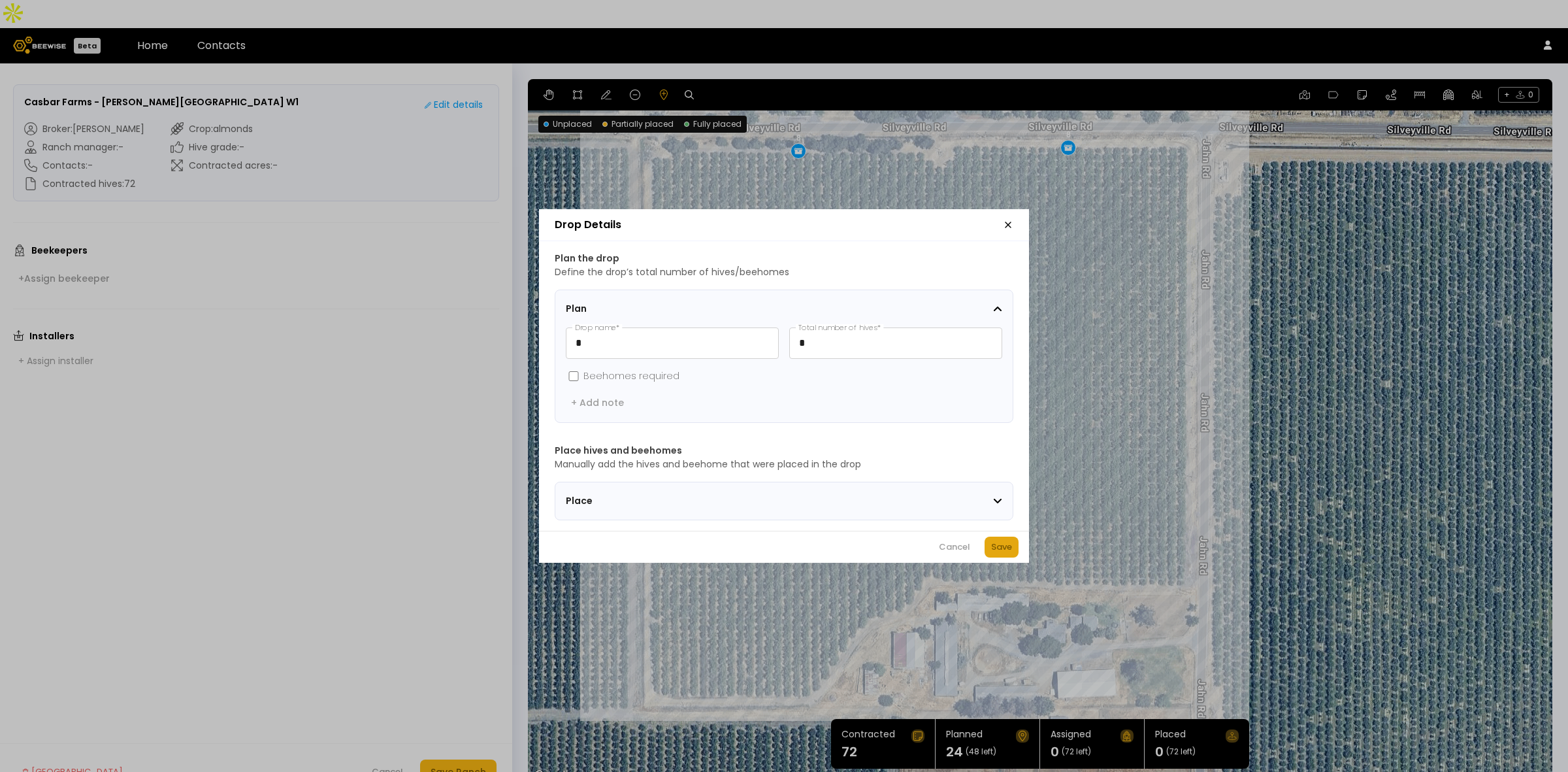
click at [1002, 552] on div "Save" at bounding box center [1002, 547] width 21 height 13
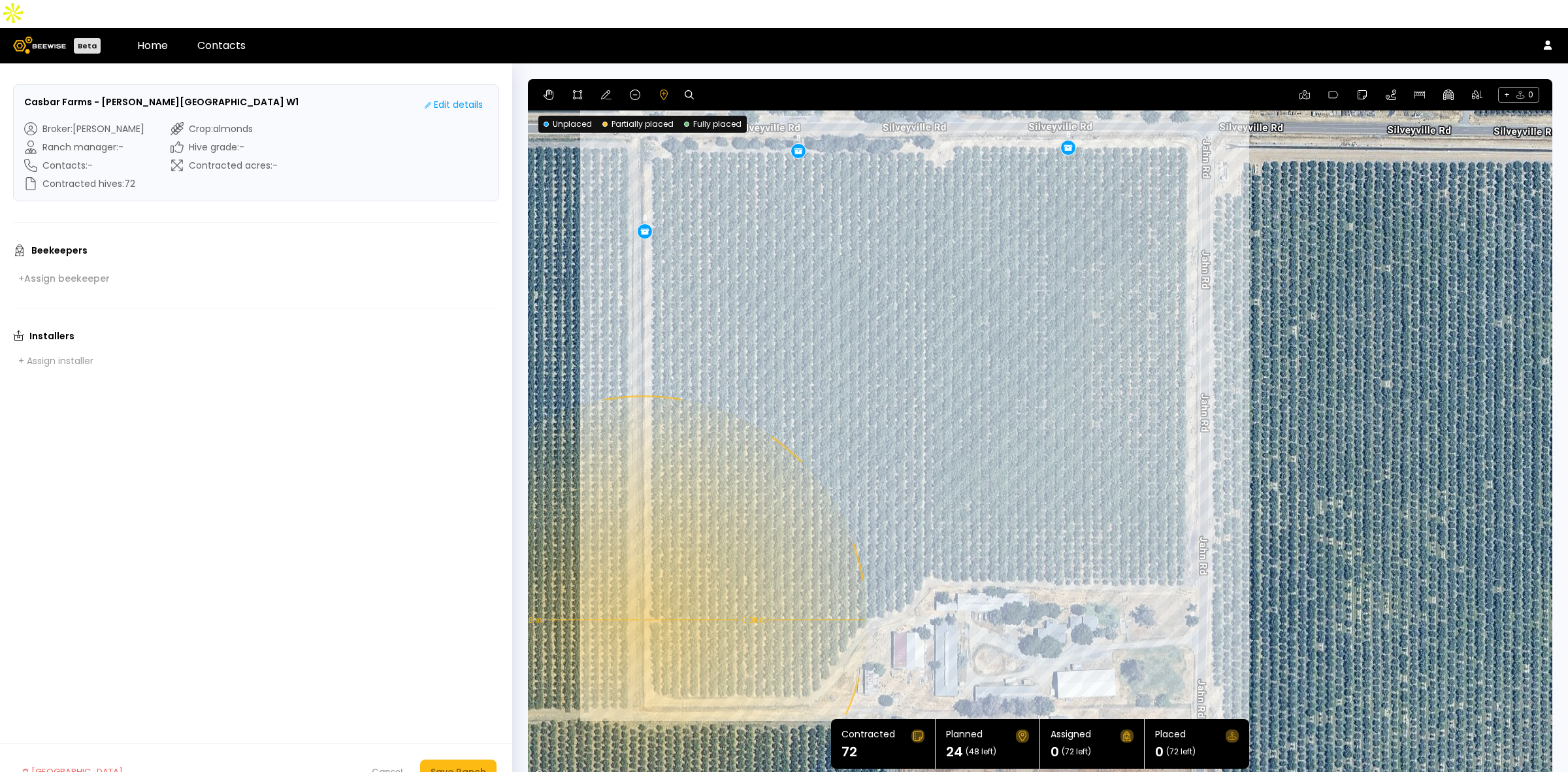
click at [641, 592] on div "0.08 mi 0.08 mi 8 8 8" at bounding box center [1040, 432] width 1024 height 705
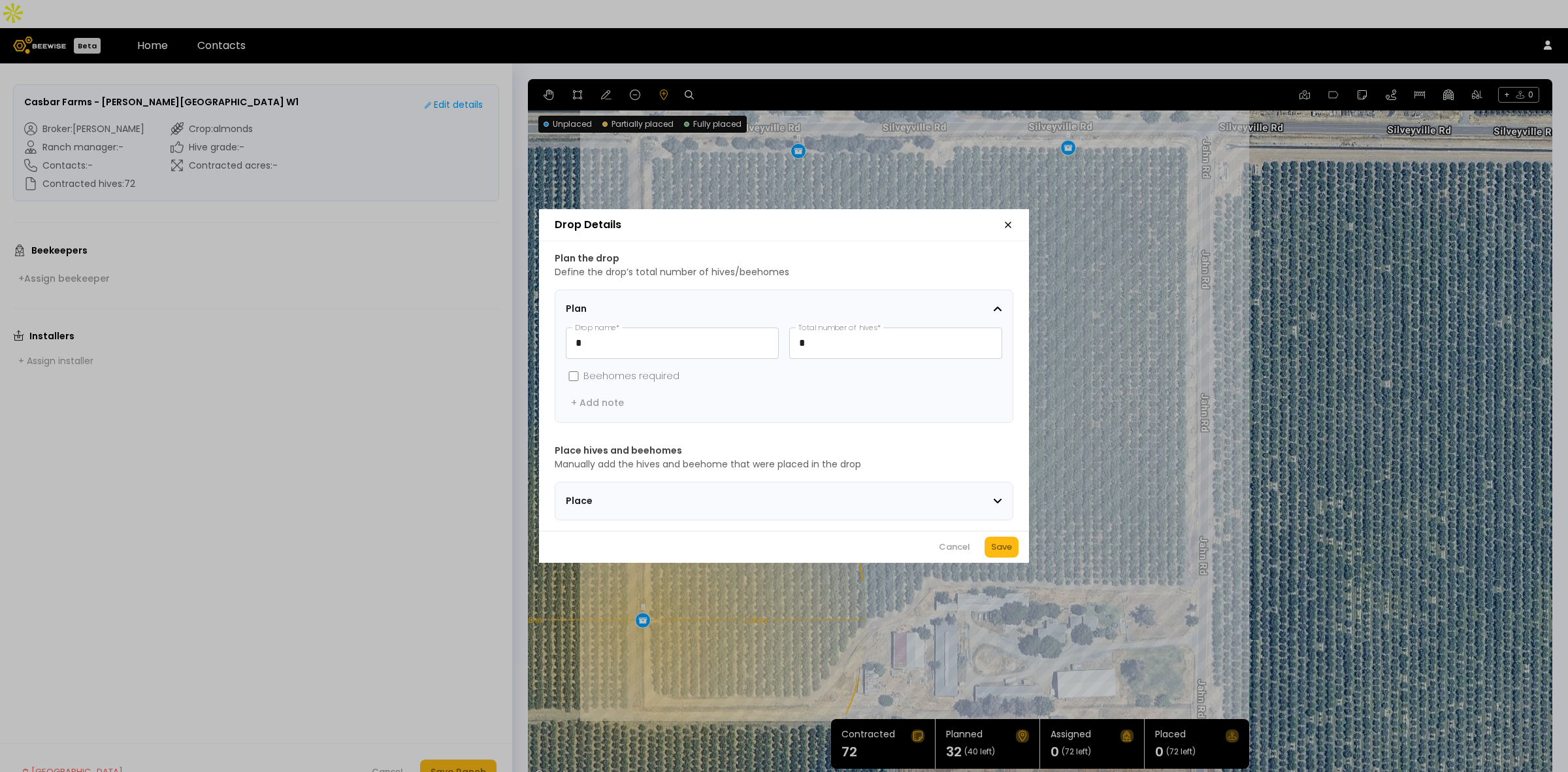
click at [1003, 551] on div "Save" at bounding box center [1002, 547] width 21 height 13
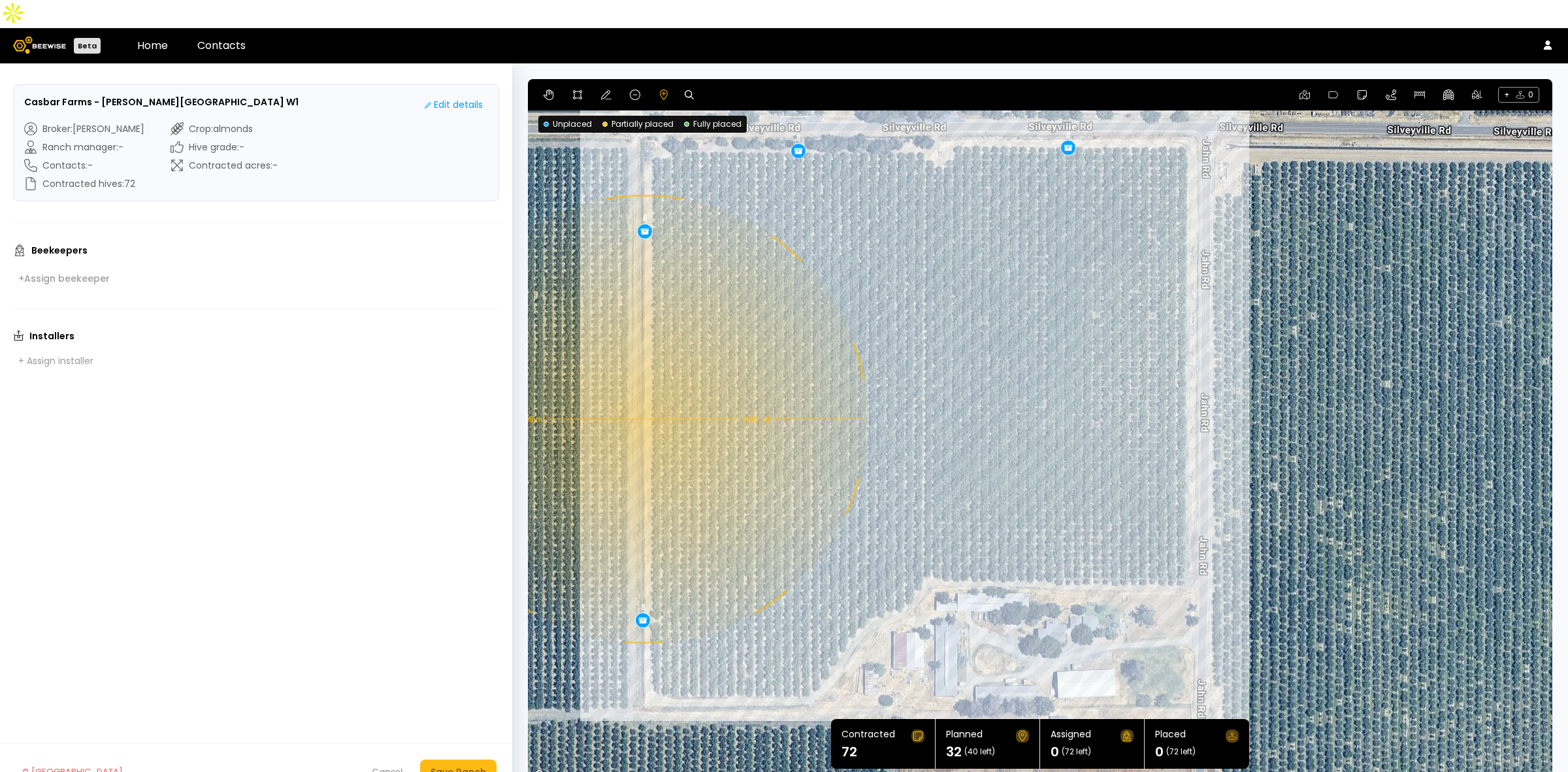
click at [642, 391] on div "0.08 mi 0.08 mi 8 8 8 8" at bounding box center [1040, 432] width 1024 height 705
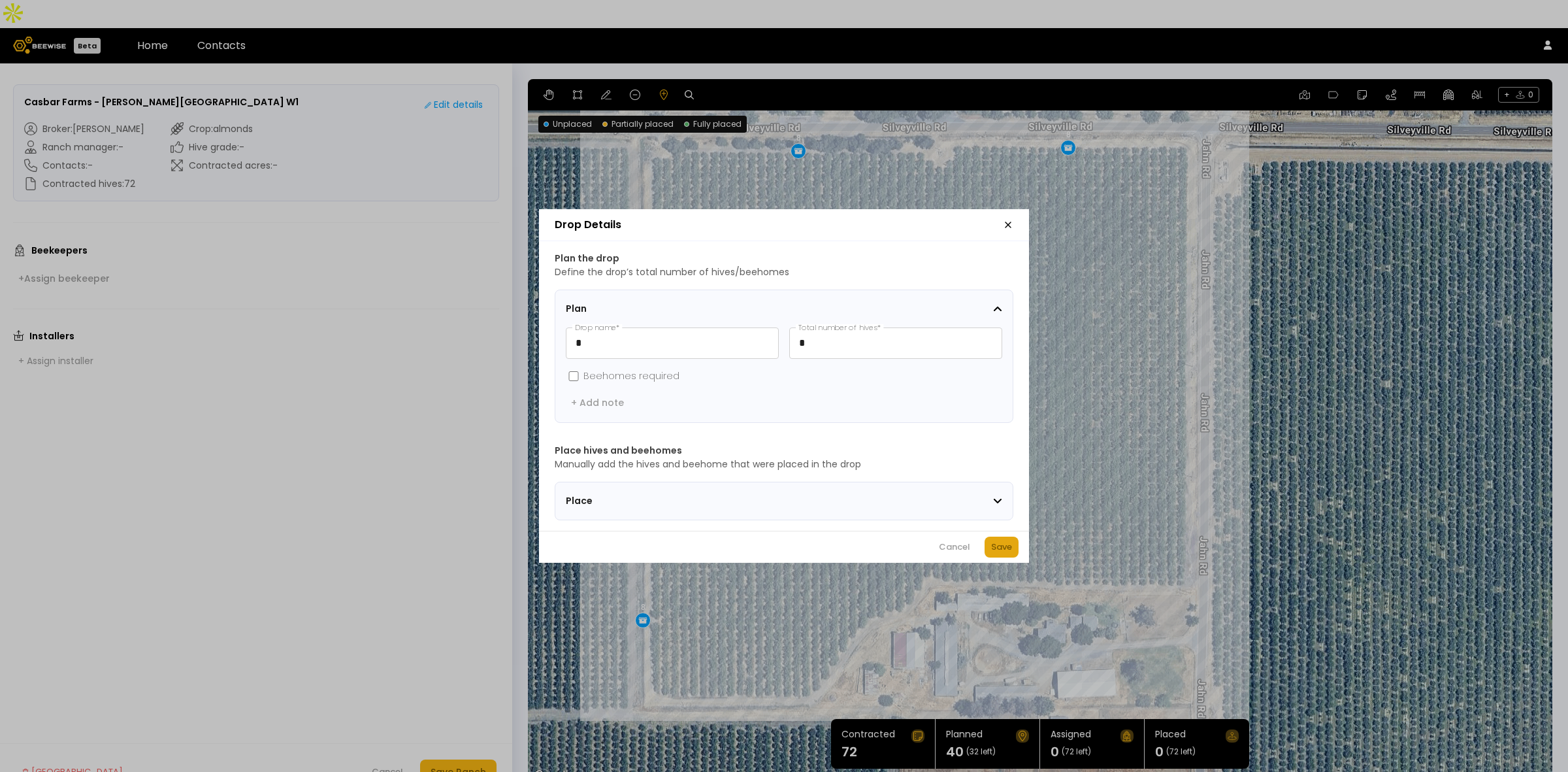
click at [996, 554] on div "Save" at bounding box center [1002, 547] width 21 height 13
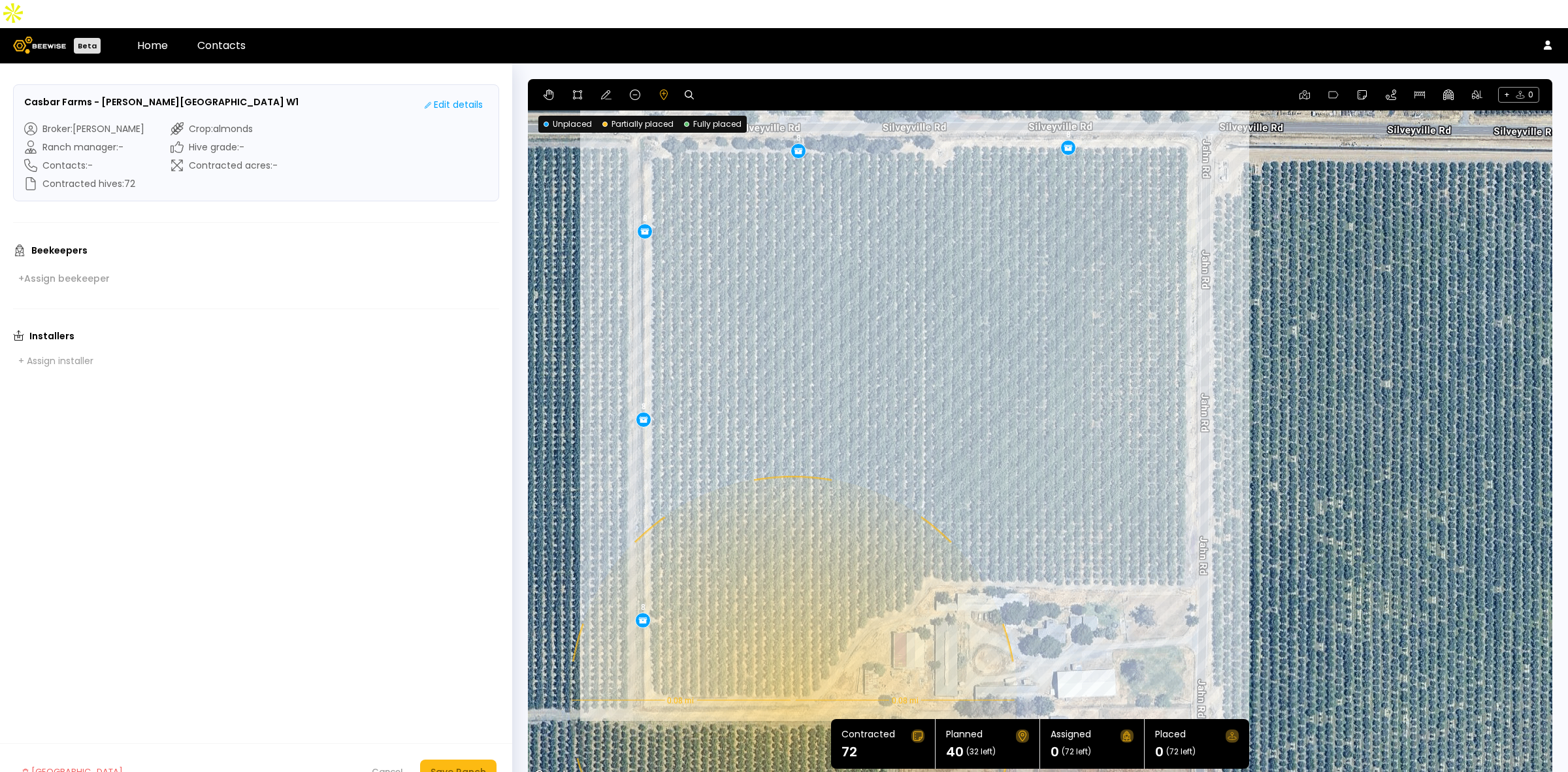
click at [791, 672] on div "0.08 mi 0.08 mi 8 8 8 8 8" at bounding box center [1040, 432] width 1024 height 705
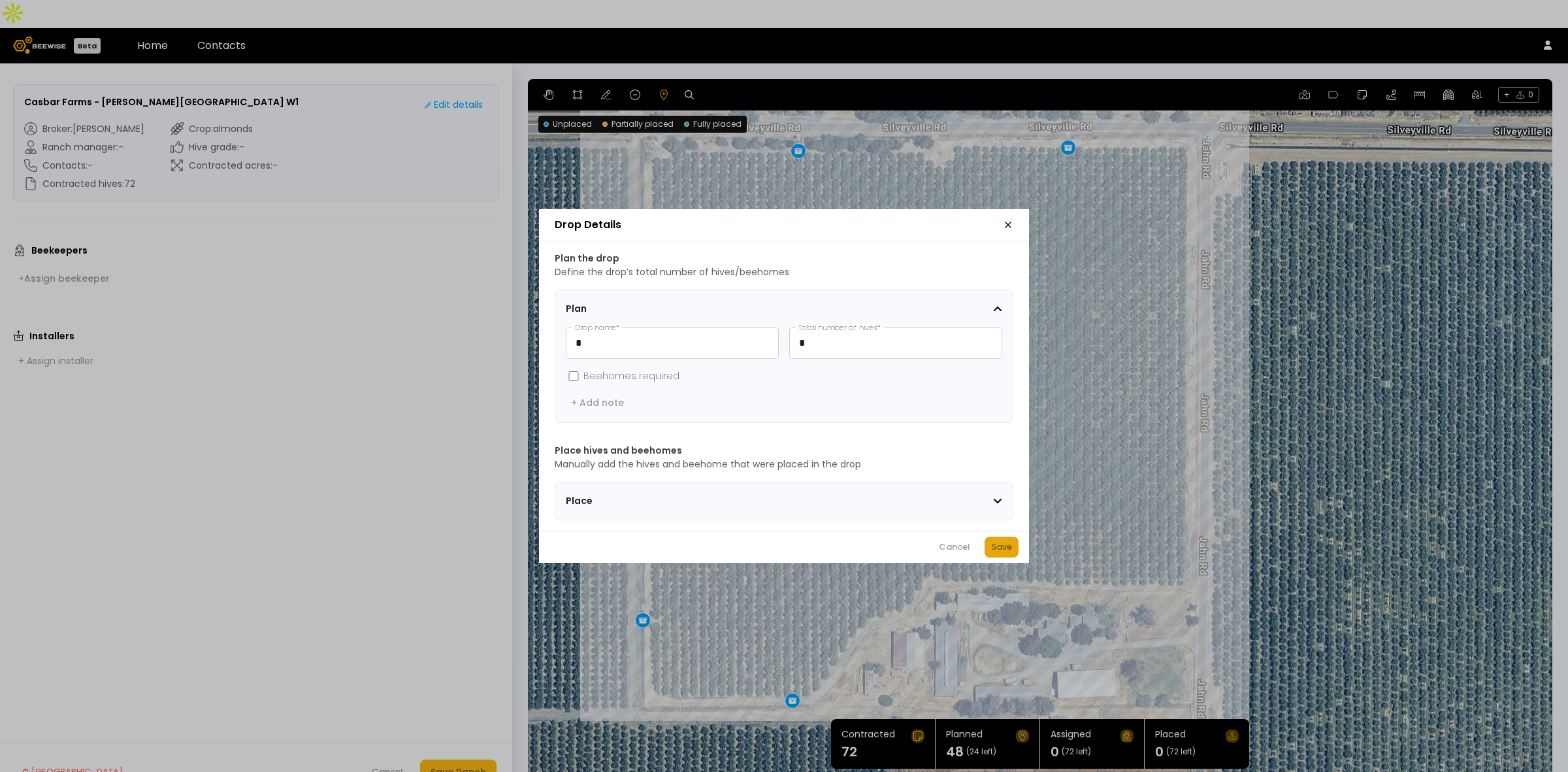
click at [1003, 554] on div "Save" at bounding box center [1002, 547] width 21 height 13
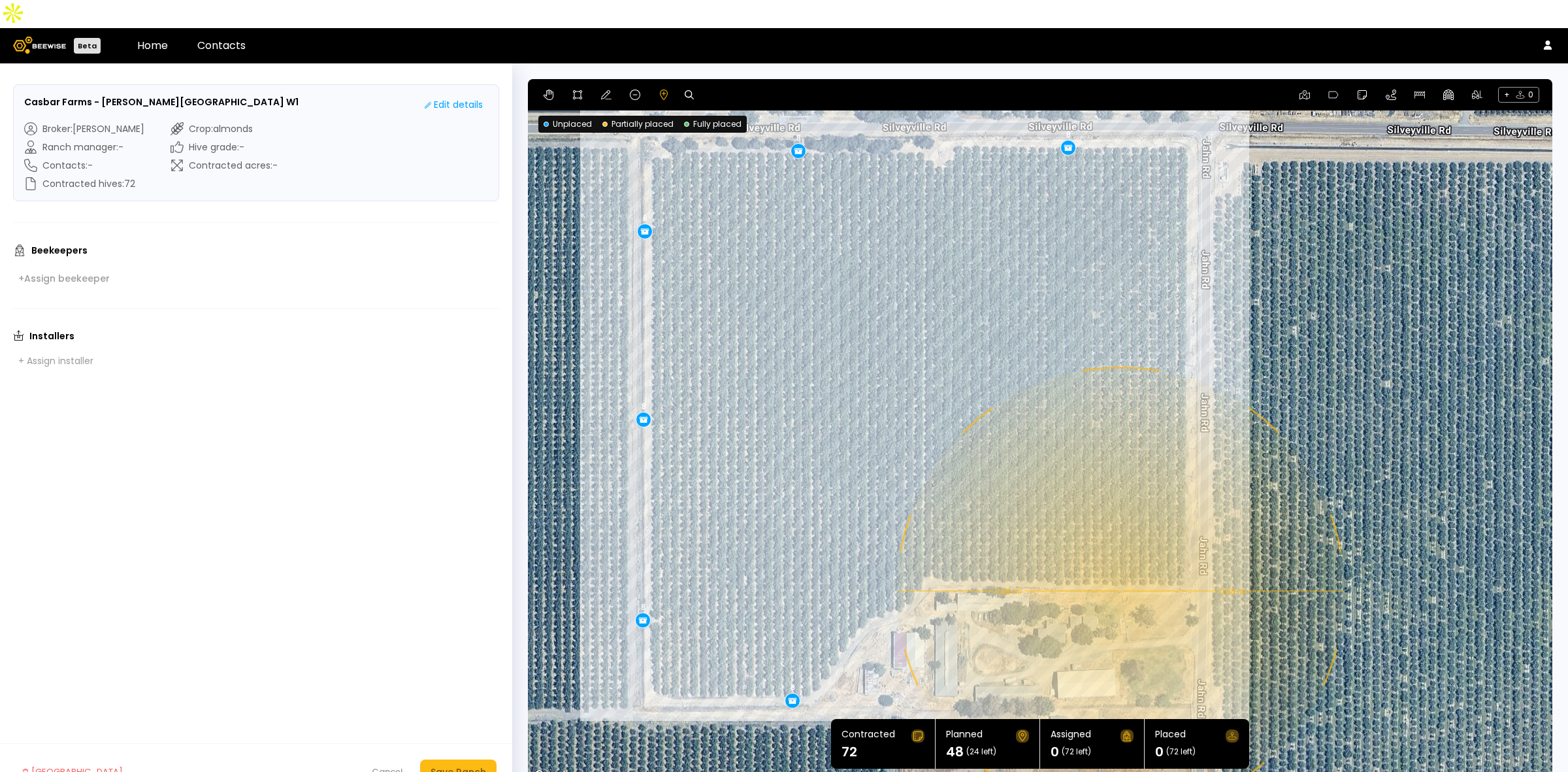
click at [1119, 563] on div "0.08 mi 0.08 mi 8 8 8 8 8 8" at bounding box center [1040, 432] width 1024 height 705
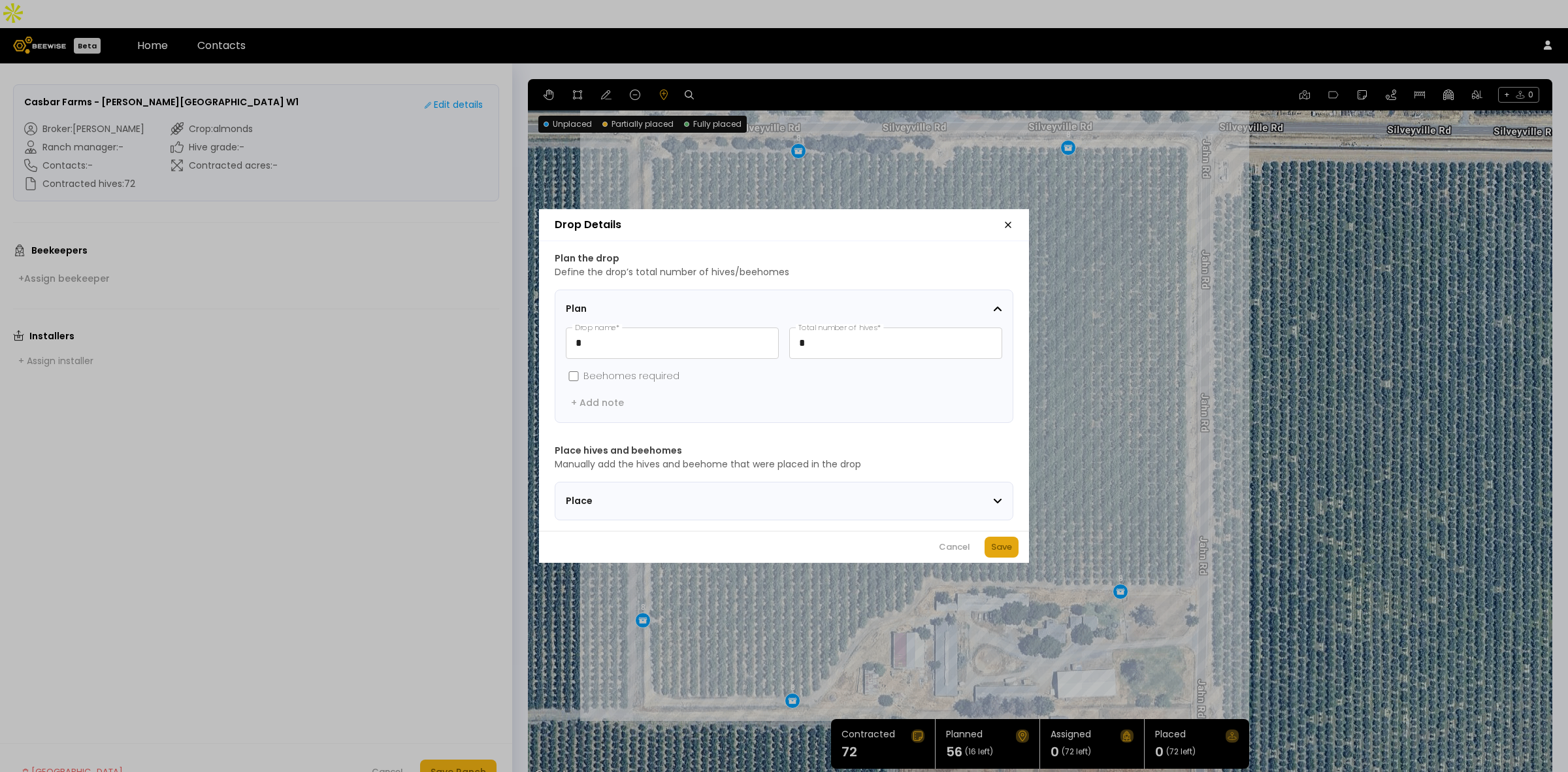
click at [992, 557] on button "Save" at bounding box center [1001, 547] width 34 height 21
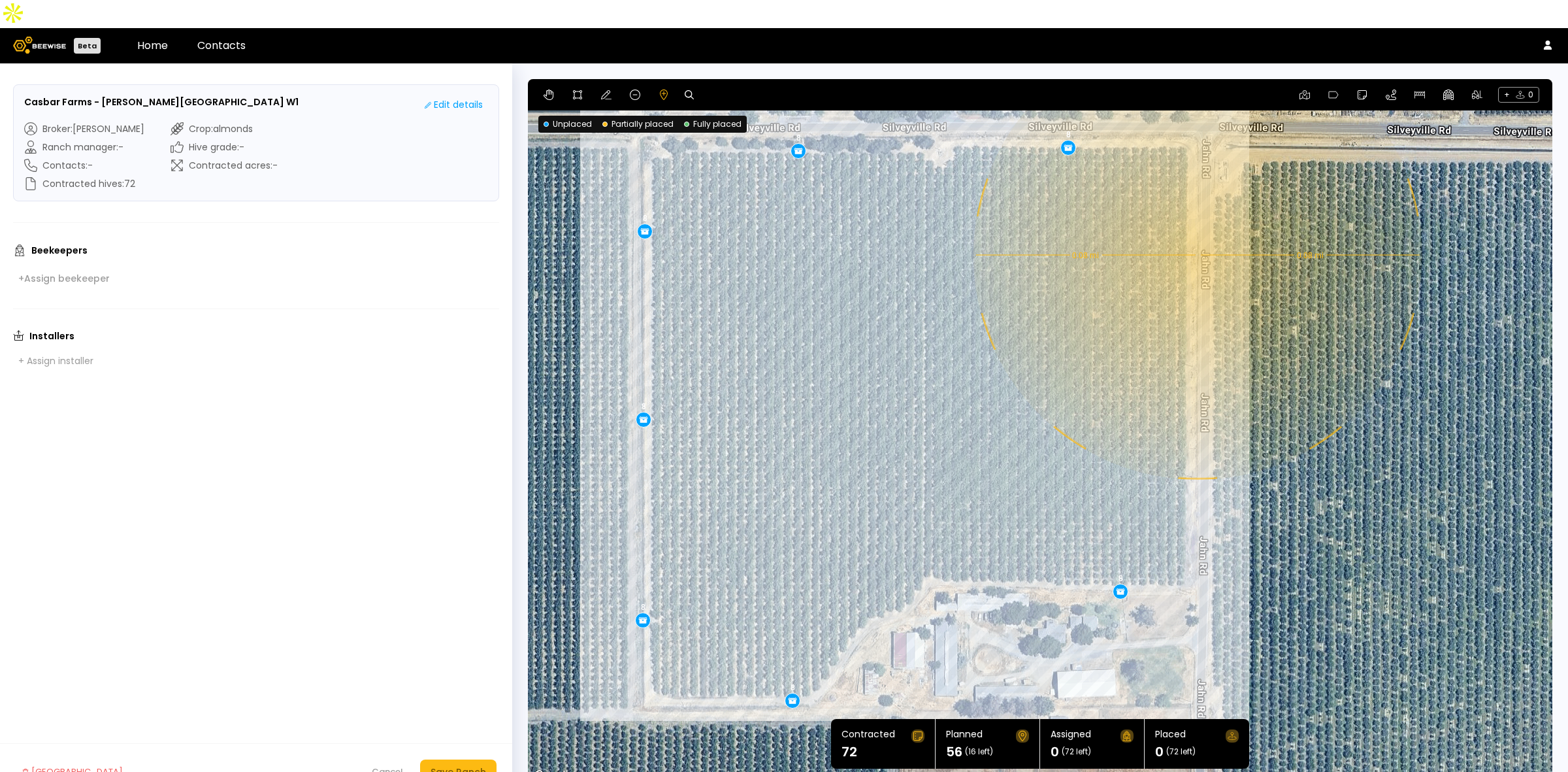
click at [1196, 227] on div "0.08 mi 0.08 mi 8 8 8 8 8 8 8" at bounding box center [1040, 432] width 1024 height 705
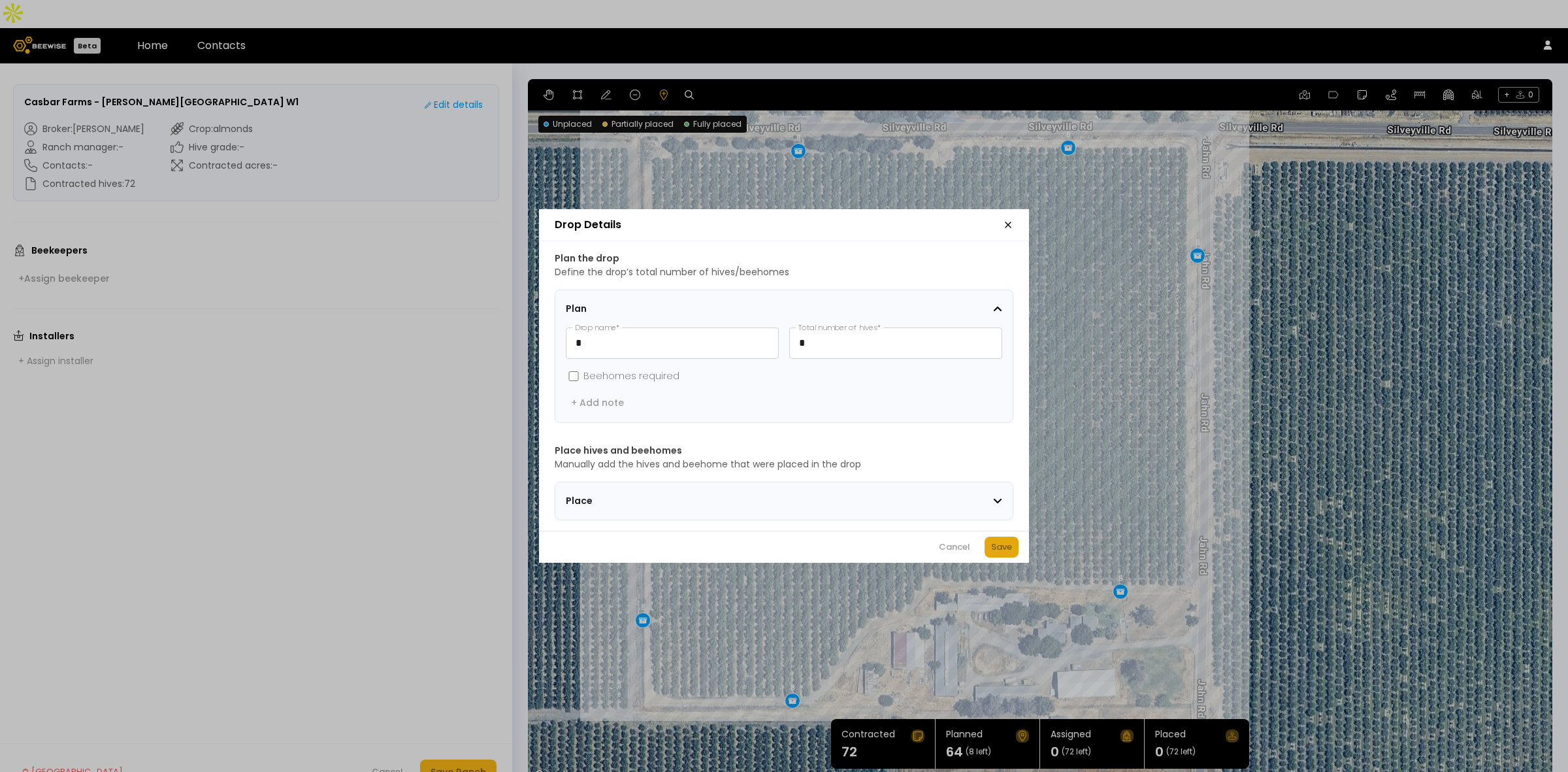
click at [1008, 546] on div "Save" at bounding box center [1002, 547] width 21 height 13
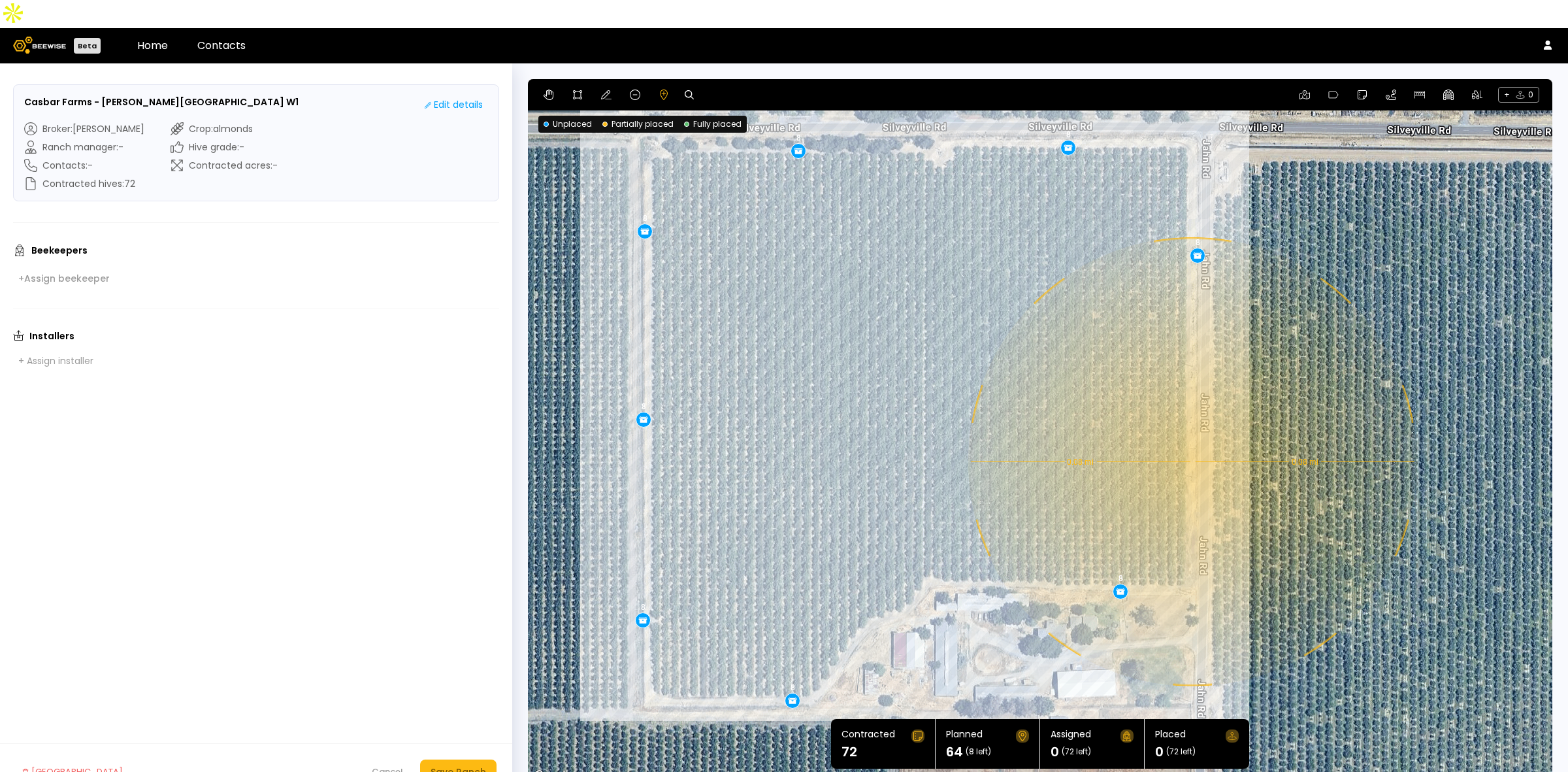
click at [1191, 433] on div "0.08 mi 0.08 mi 8 8 8 8 8 8 8 8" at bounding box center [1040, 432] width 1024 height 705
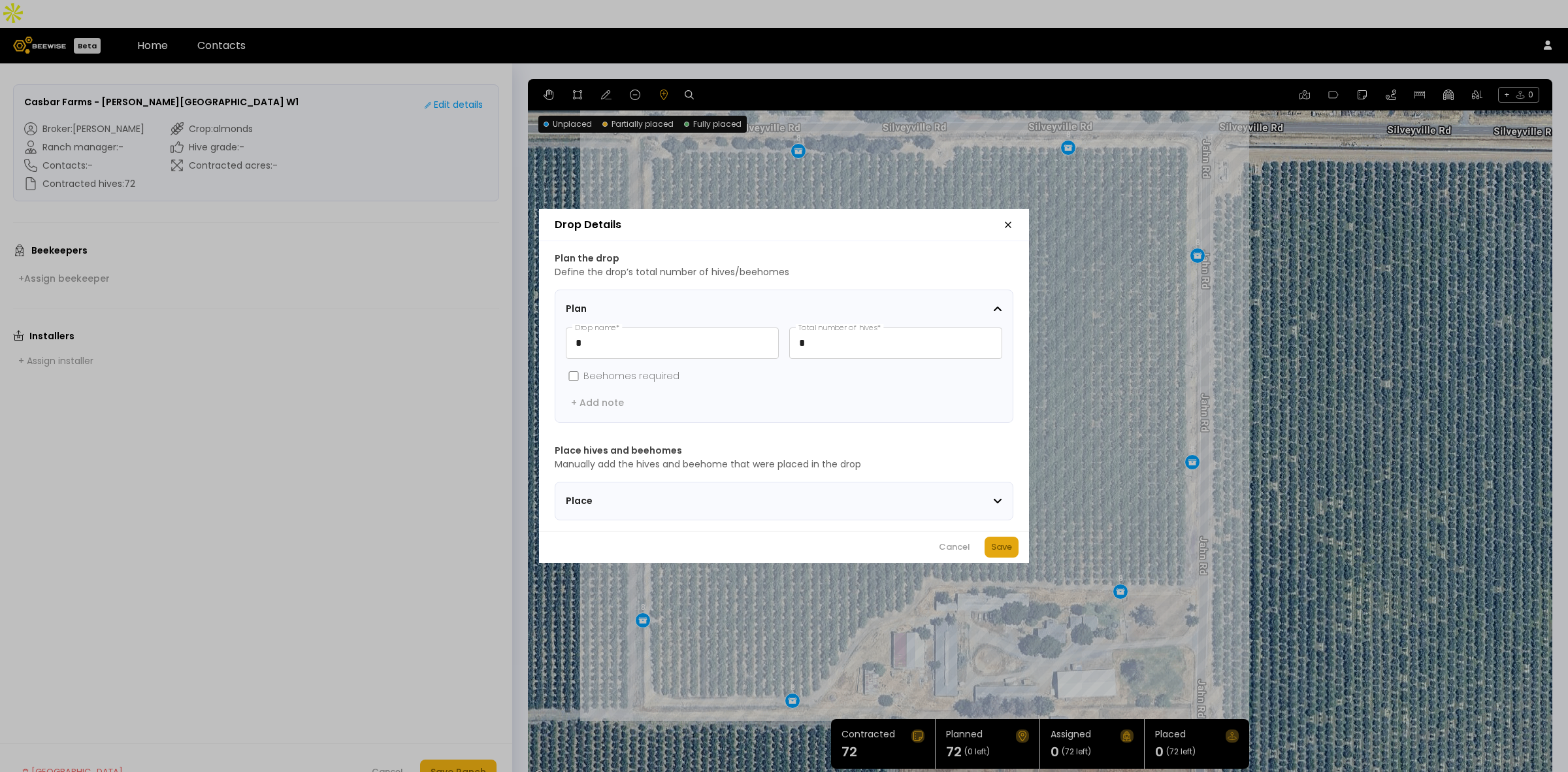
click at [994, 550] on div "Save" at bounding box center [1002, 547] width 21 height 13
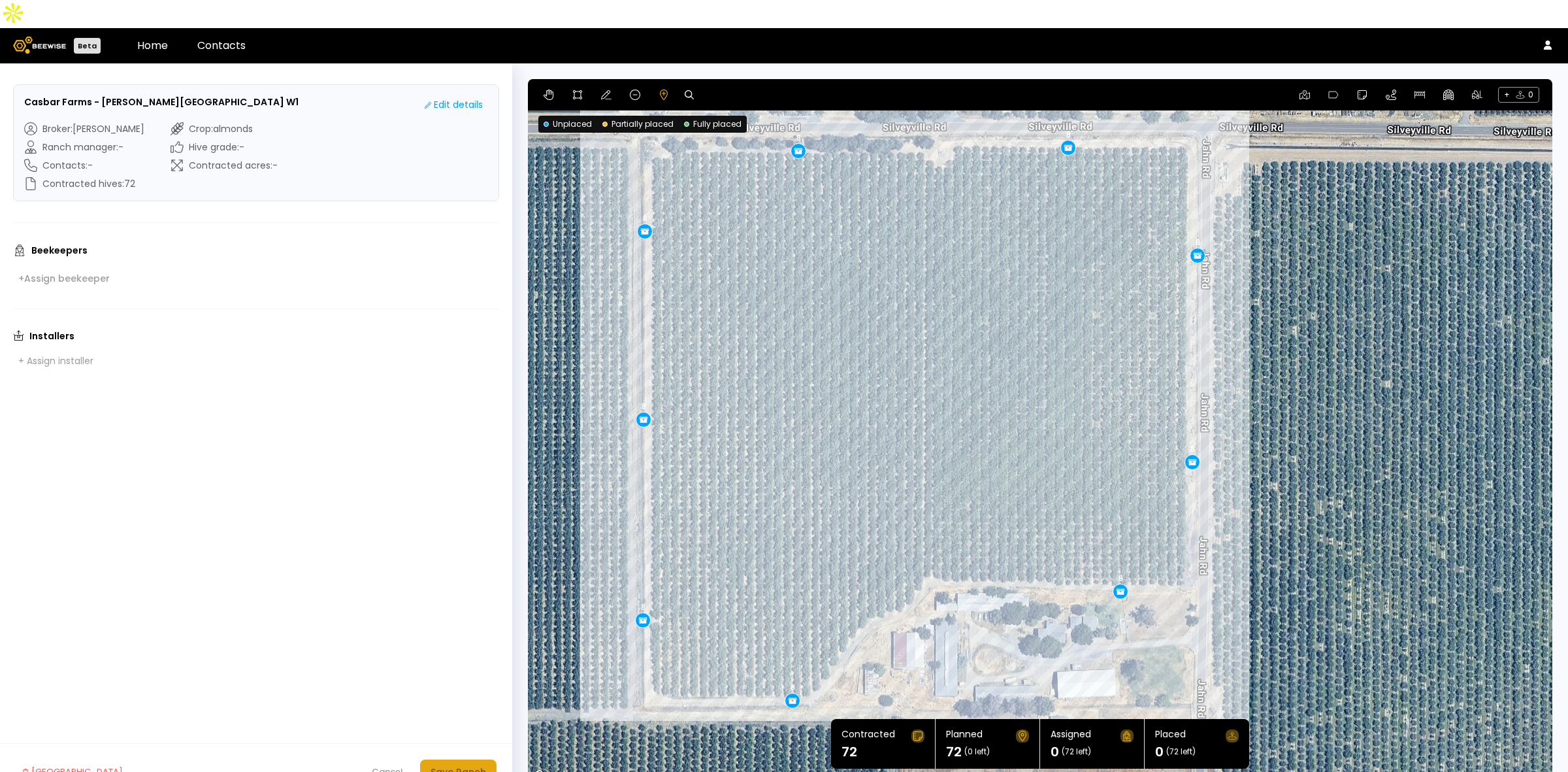
click at [469, 765] on div "Save Ranch" at bounding box center [458, 772] width 55 height 14
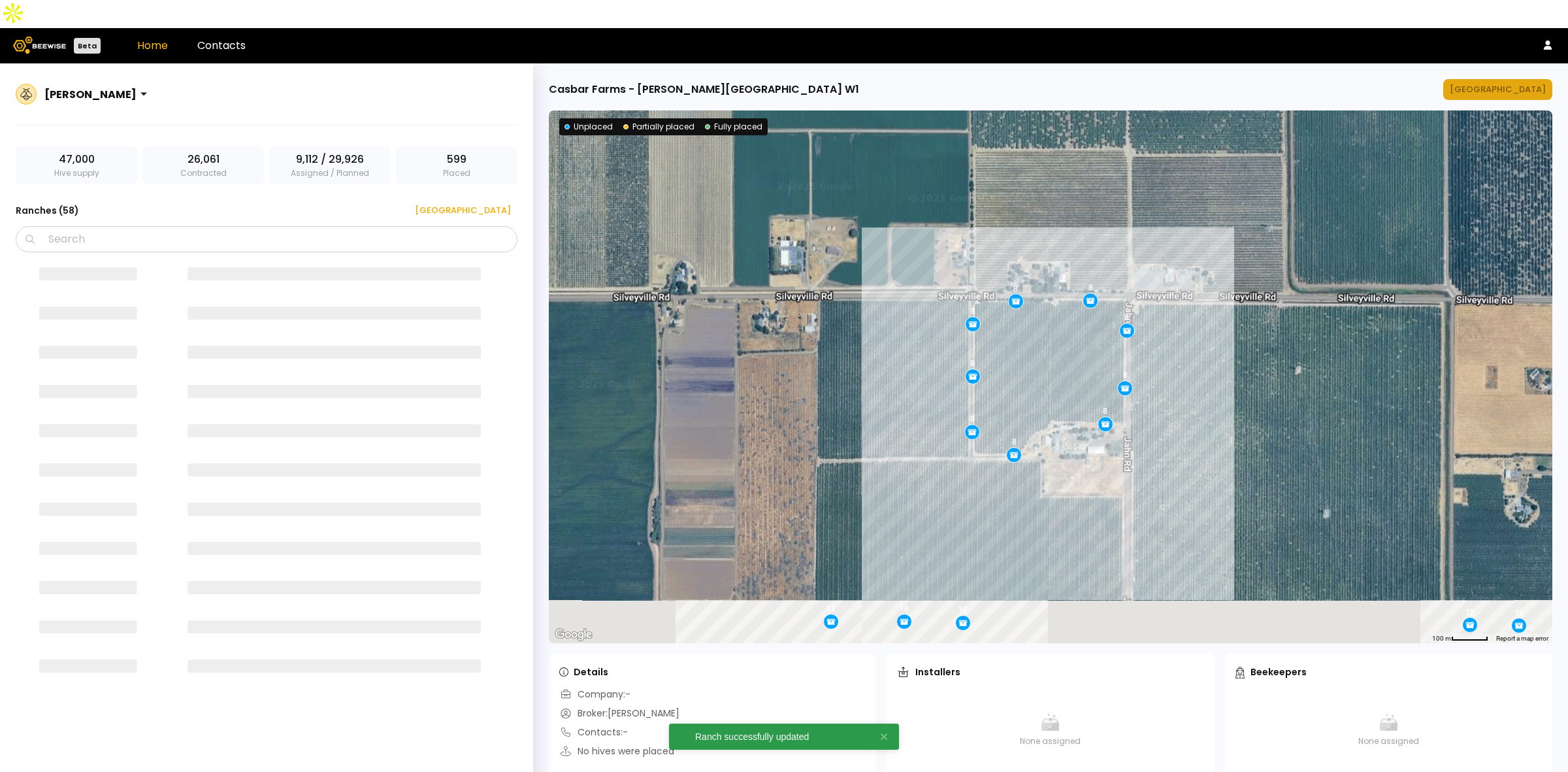
click at [1494, 83] on div "[GEOGRAPHIC_DATA]" at bounding box center [1497, 89] width 96 height 13
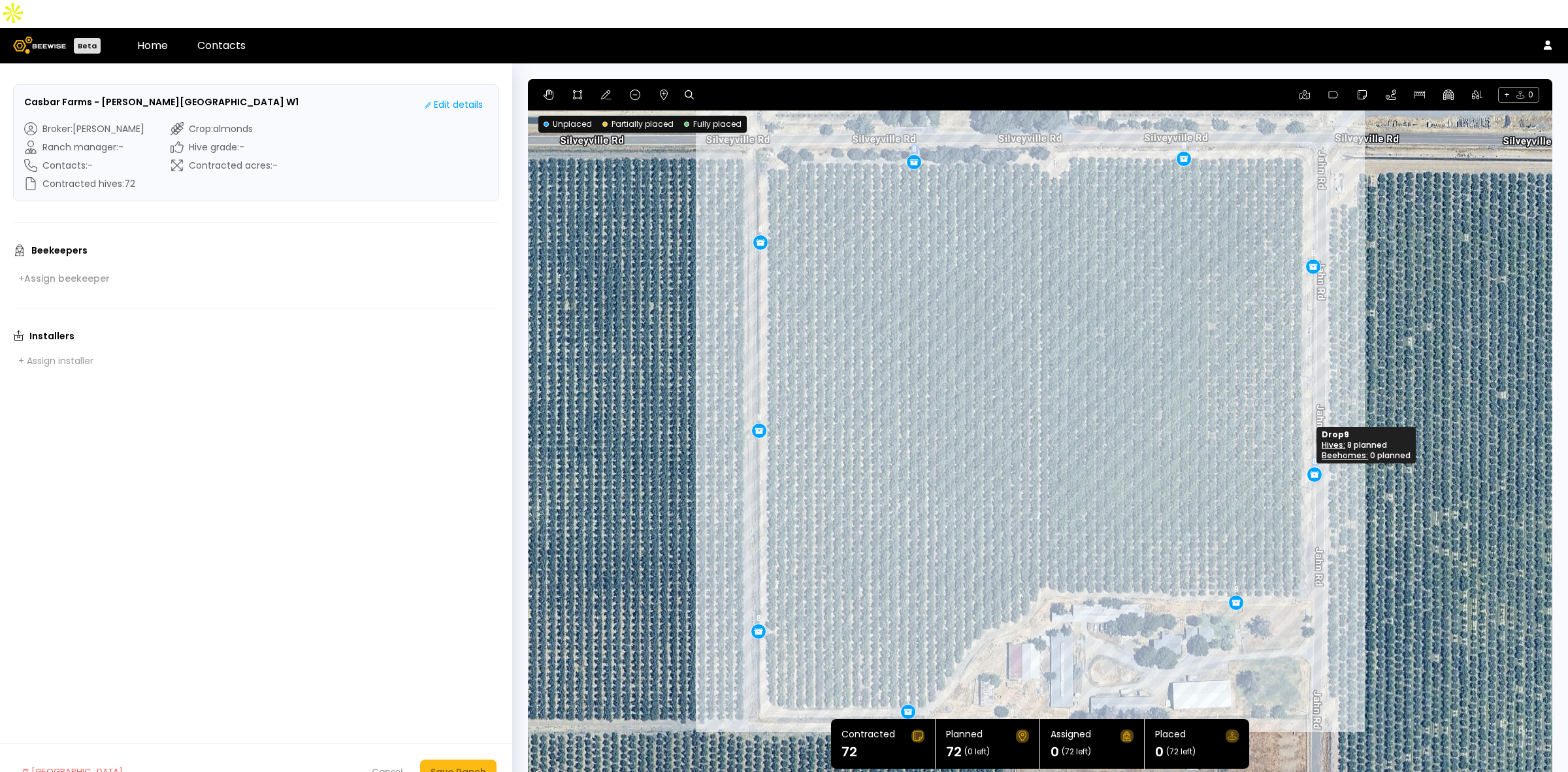
drag, startPoint x: 1305, startPoint y: 444, endPoint x: 1311, endPoint y: 446, distance: 6.3
drag, startPoint x: 1233, startPoint y: 572, endPoint x: 1222, endPoint y: 571, distance: 11.0
click at [472, 765] on div "Save Ranch" at bounding box center [458, 772] width 55 height 14
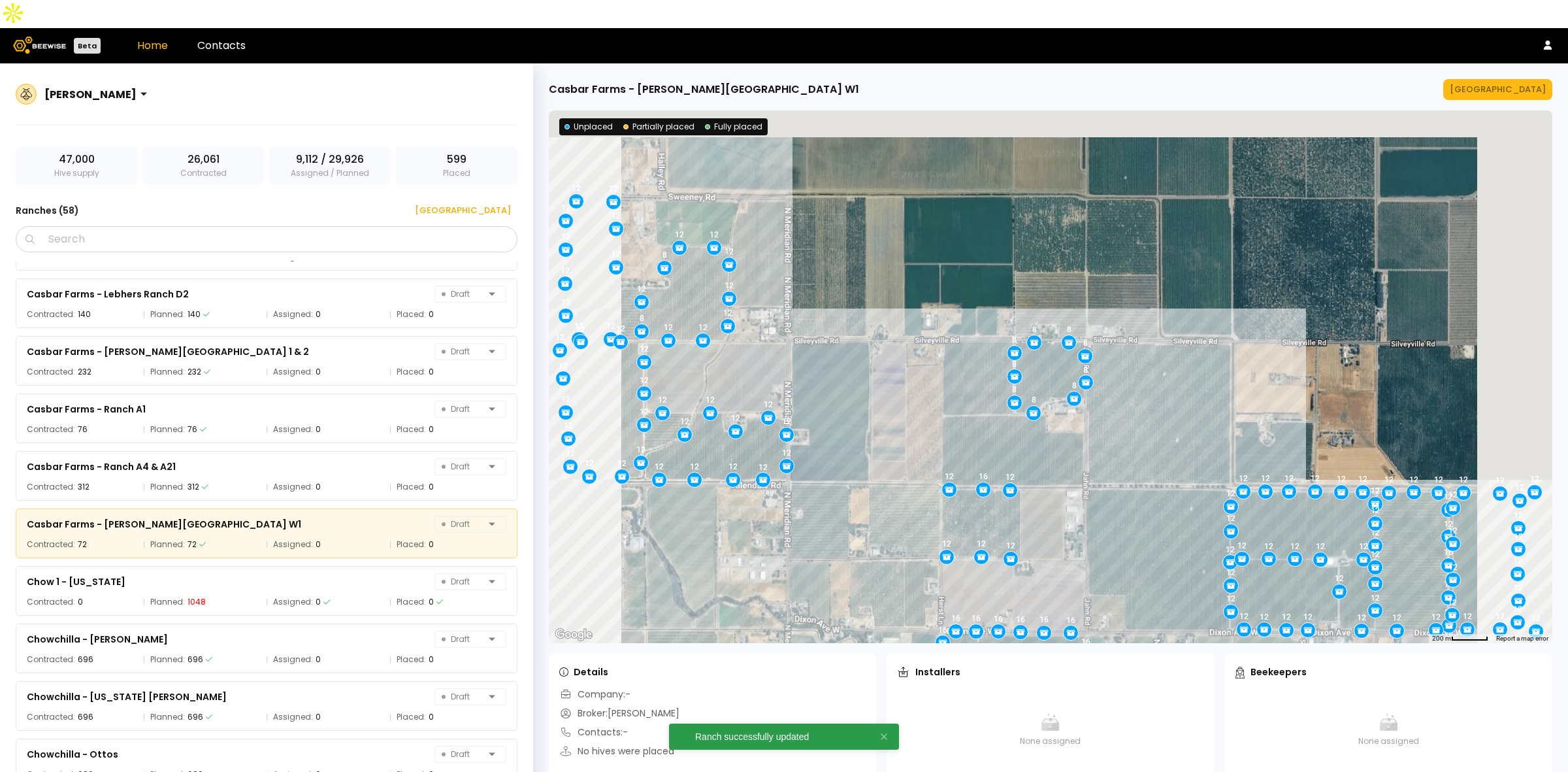
scroll to position [1140, 0]
